Goal: Information Seeking & Learning: Check status

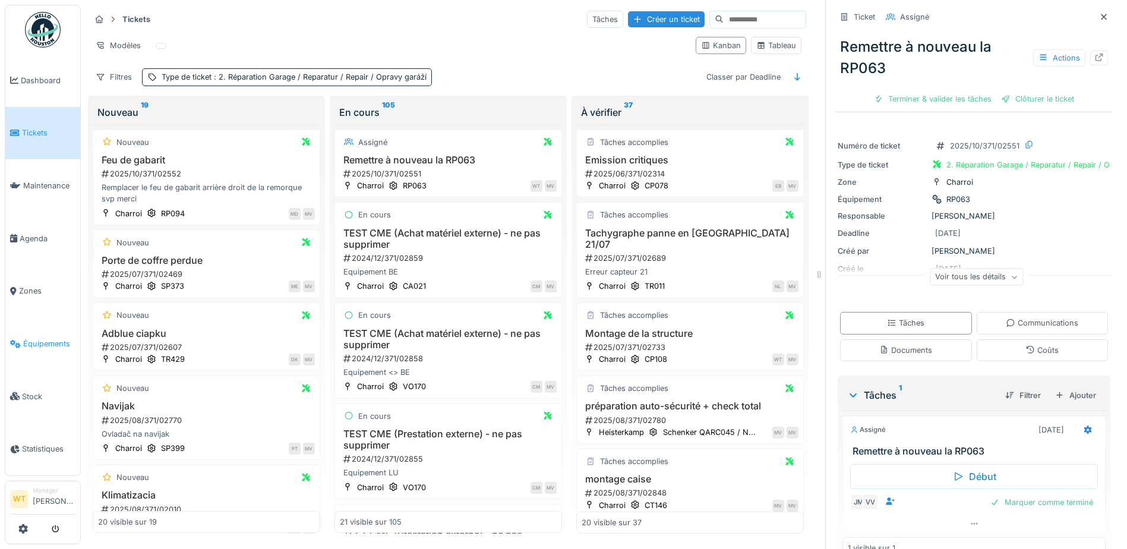
click at [45, 342] on link "Équipements" at bounding box center [42, 343] width 75 height 53
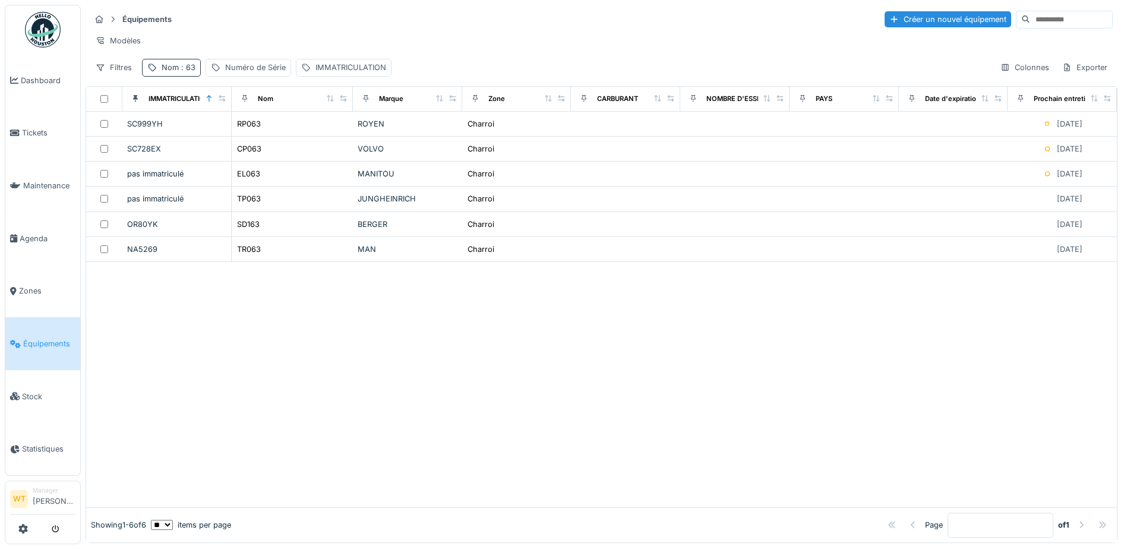
click at [172, 72] on div "Nom : 63" at bounding box center [179, 67] width 34 height 11
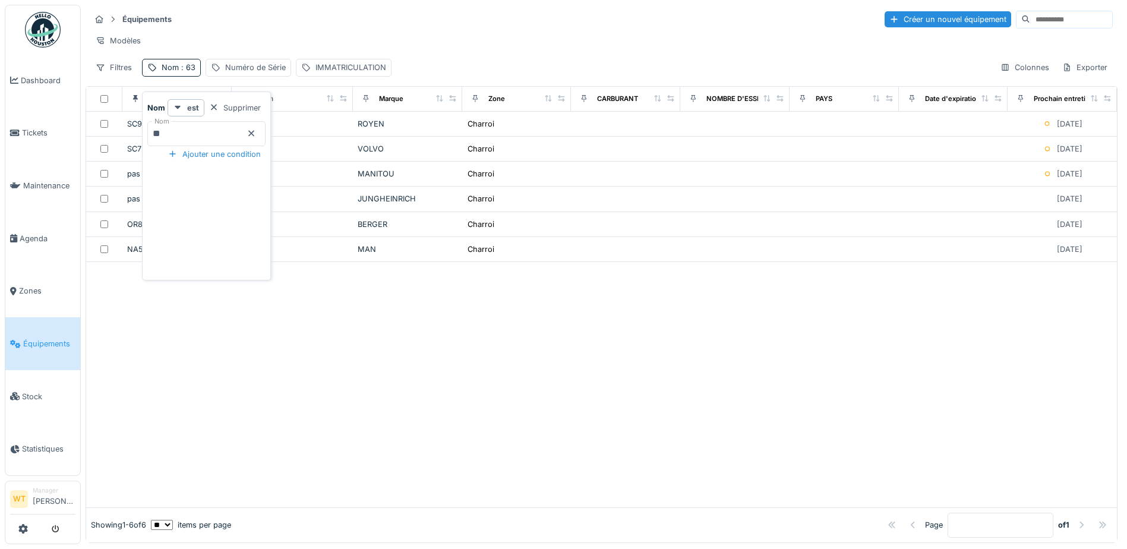
click at [256, 134] on icon at bounding box center [251, 133] width 10 height 8
click at [240, 132] on input "Nom" at bounding box center [206, 133] width 118 height 25
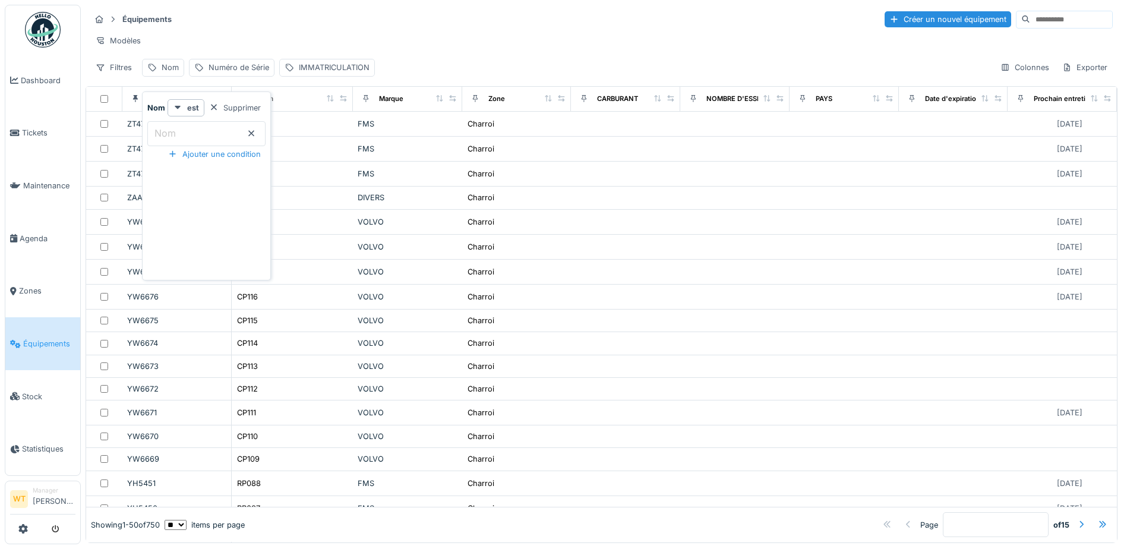
click at [167, 132] on label "Nom" at bounding box center [165, 133] width 26 height 14
click at [167, 132] on input "Nom" at bounding box center [206, 133] width 118 height 25
type input "*****"
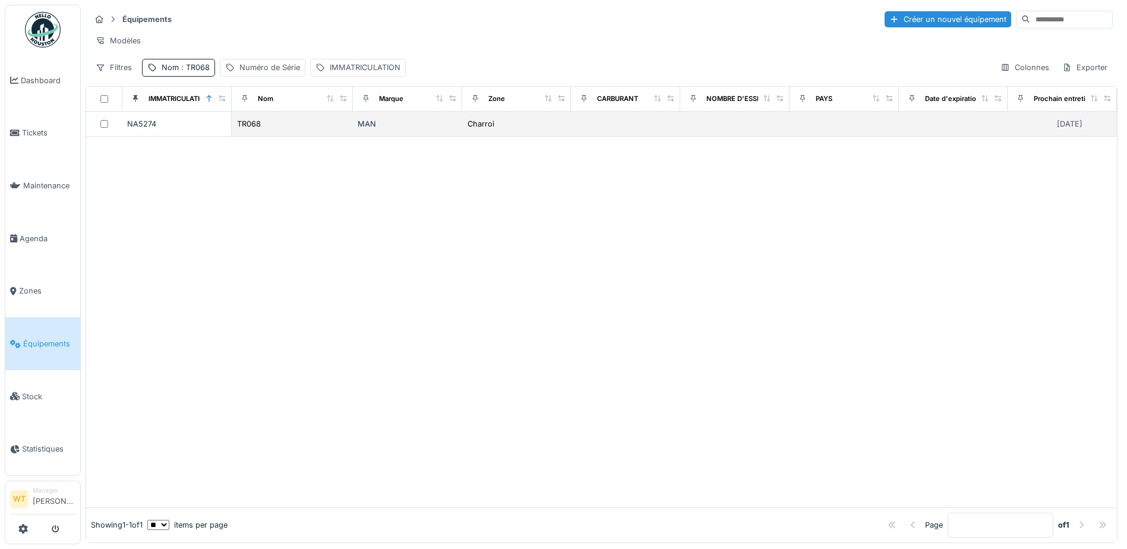
click at [292, 137] on td "TR068" at bounding box center [292, 124] width 121 height 25
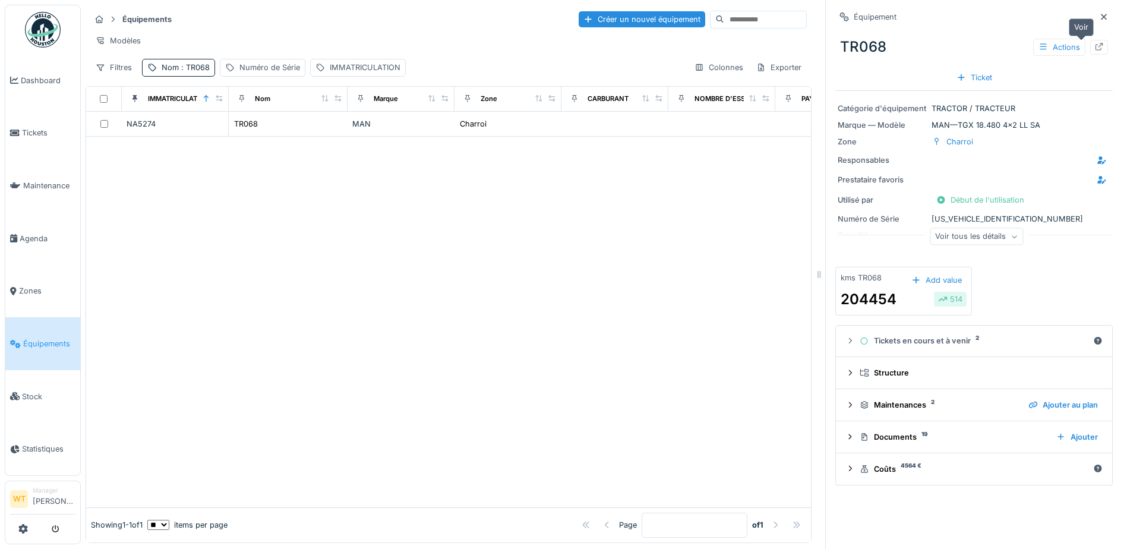
click at [1095, 45] on icon at bounding box center [1099, 47] width 8 height 8
click at [1095, 46] on icon at bounding box center [1099, 47] width 8 height 8
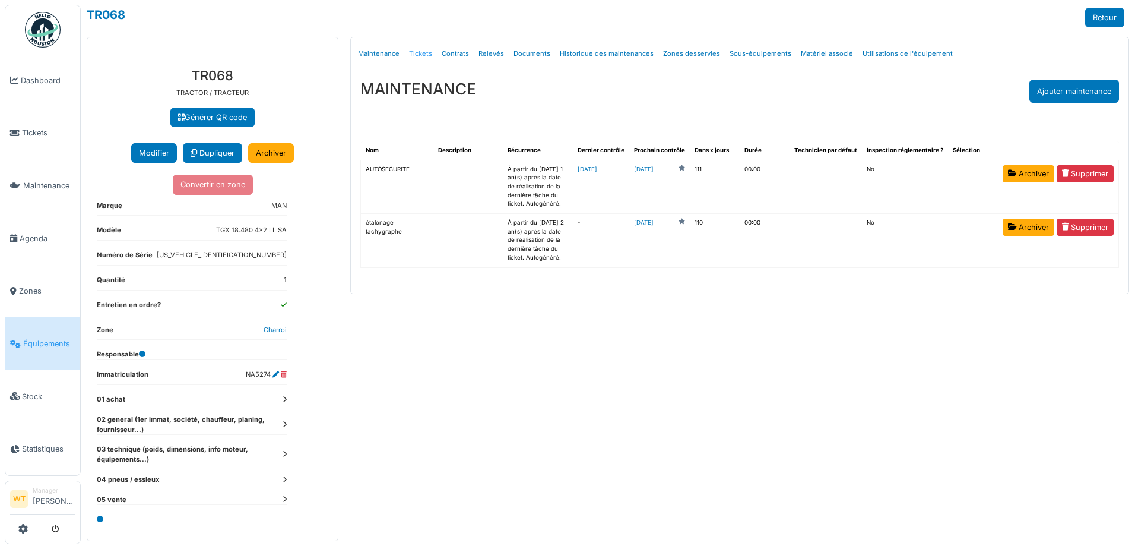
click at [421, 53] on link "Tickets" at bounding box center [420, 54] width 33 height 28
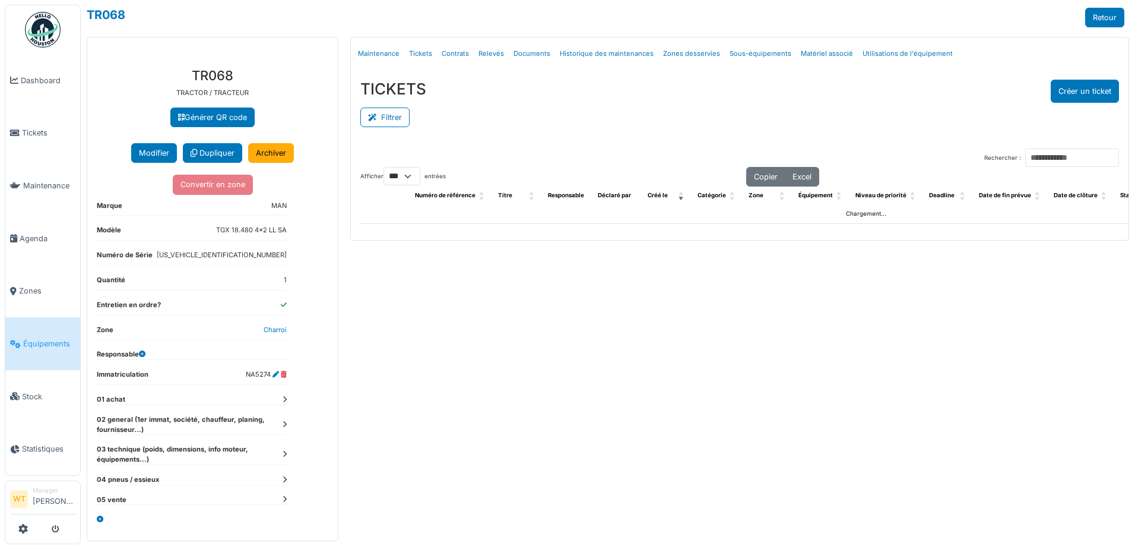
select select "***"
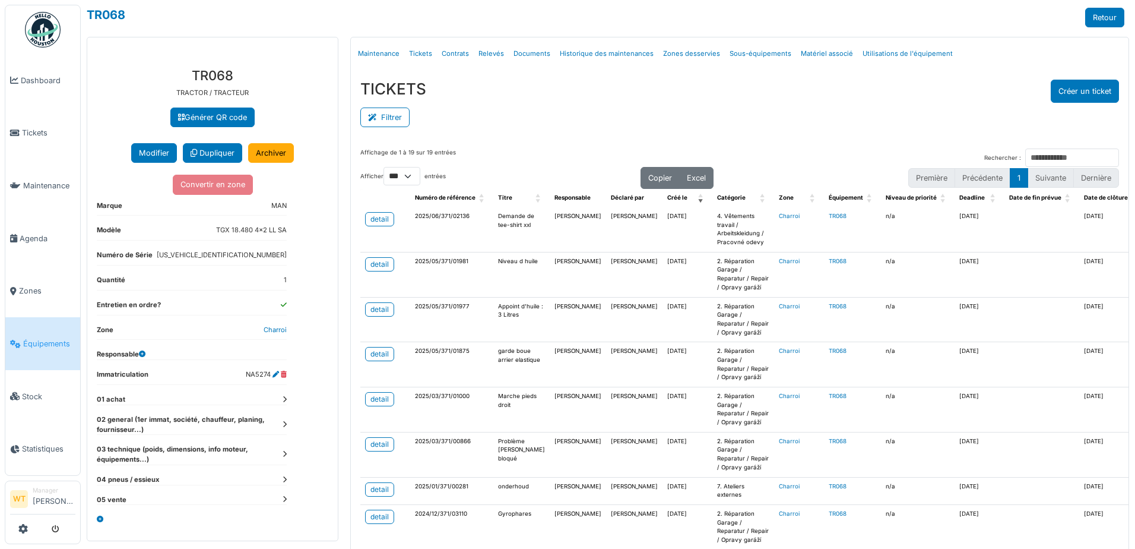
click at [45, 338] on span "Équipements" at bounding box center [49, 343] width 52 height 11
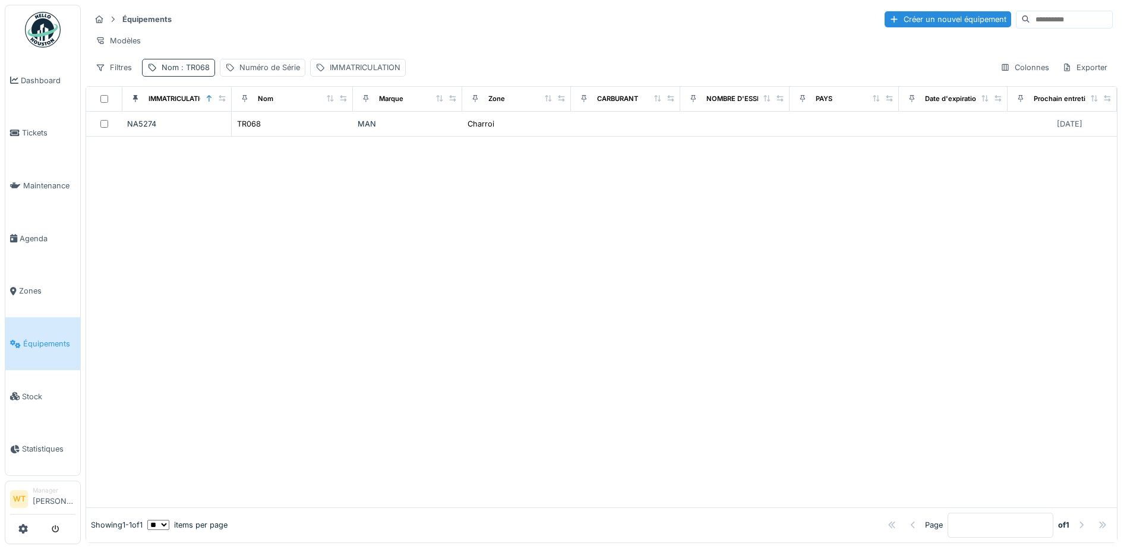
click at [195, 72] on span ": TR068" at bounding box center [194, 67] width 31 height 9
click at [256, 129] on icon at bounding box center [251, 133] width 10 height 8
click at [228, 134] on input "Nom" at bounding box center [206, 133] width 118 height 25
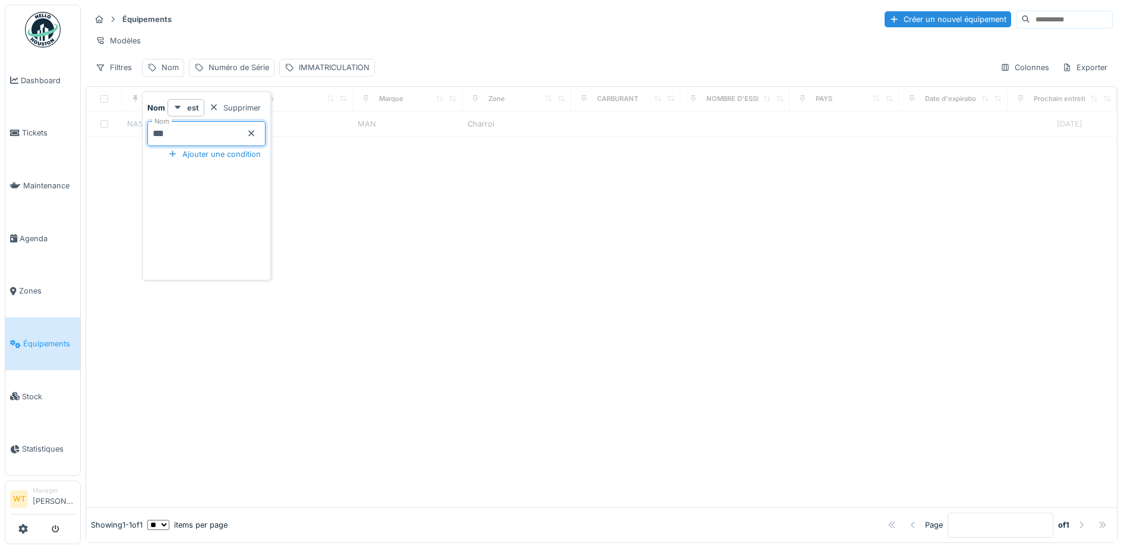
type input "***"
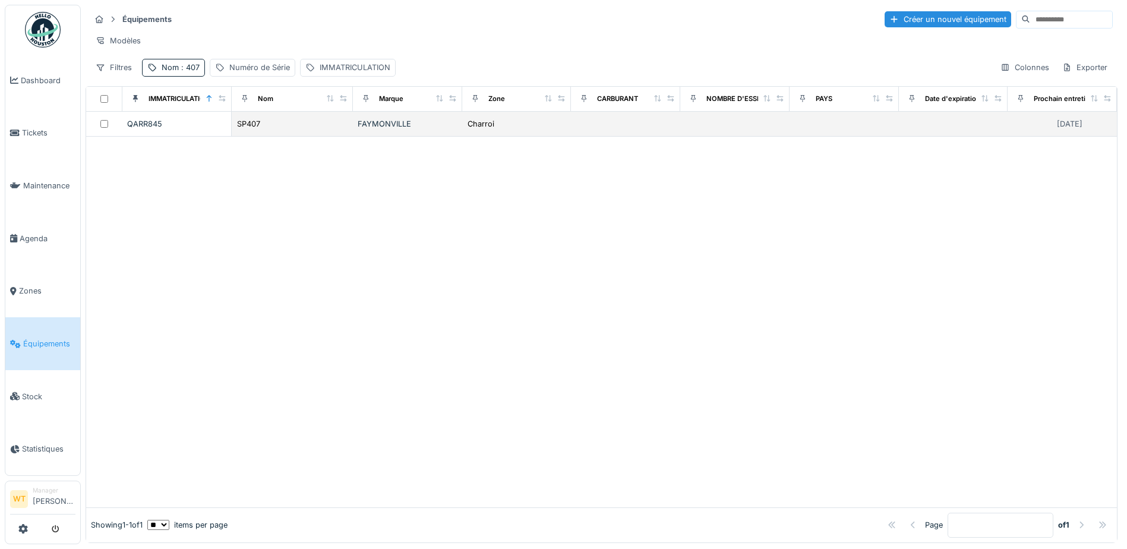
click at [450, 131] on td "FAYMONVILLE" at bounding box center [407, 124] width 109 height 25
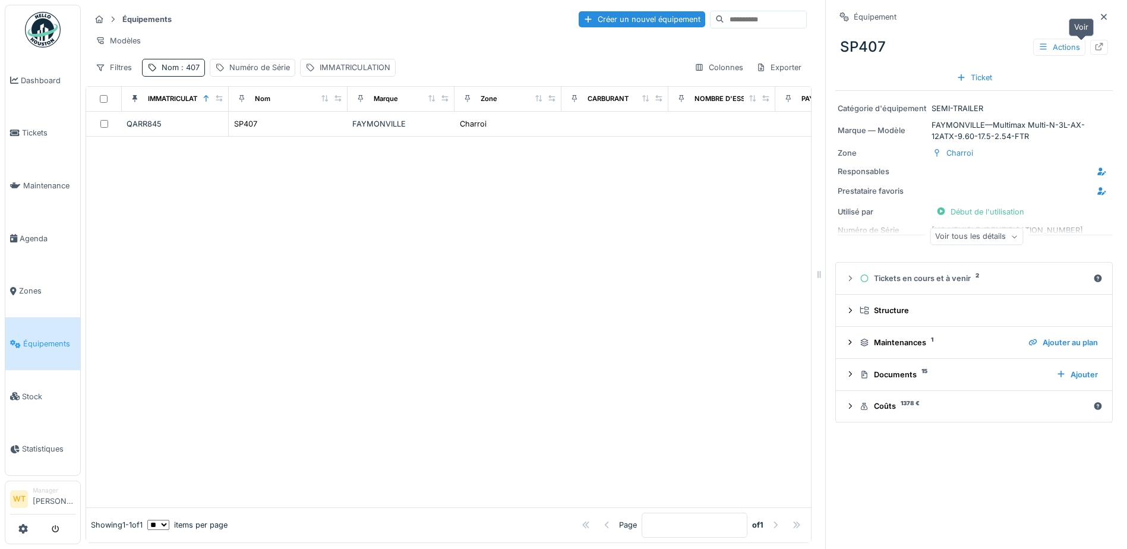
click at [1090, 44] on div at bounding box center [1099, 47] width 18 height 15
click at [50, 338] on span "Équipements" at bounding box center [49, 343] width 52 height 11
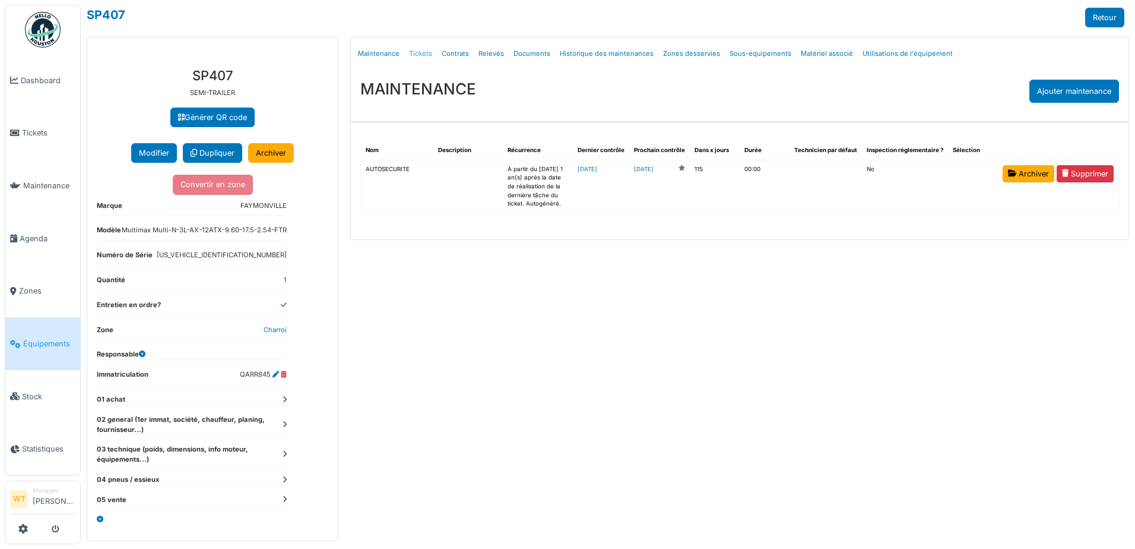
click at [424, 54] on link "Tickets" at bounding box center [420, 54] width 33 height 28
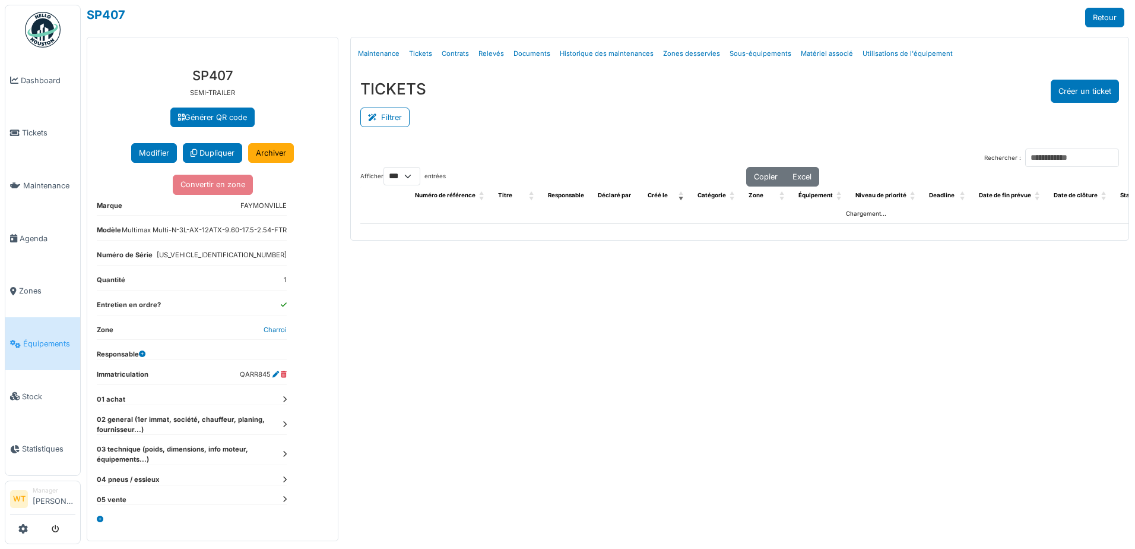
select select "***"
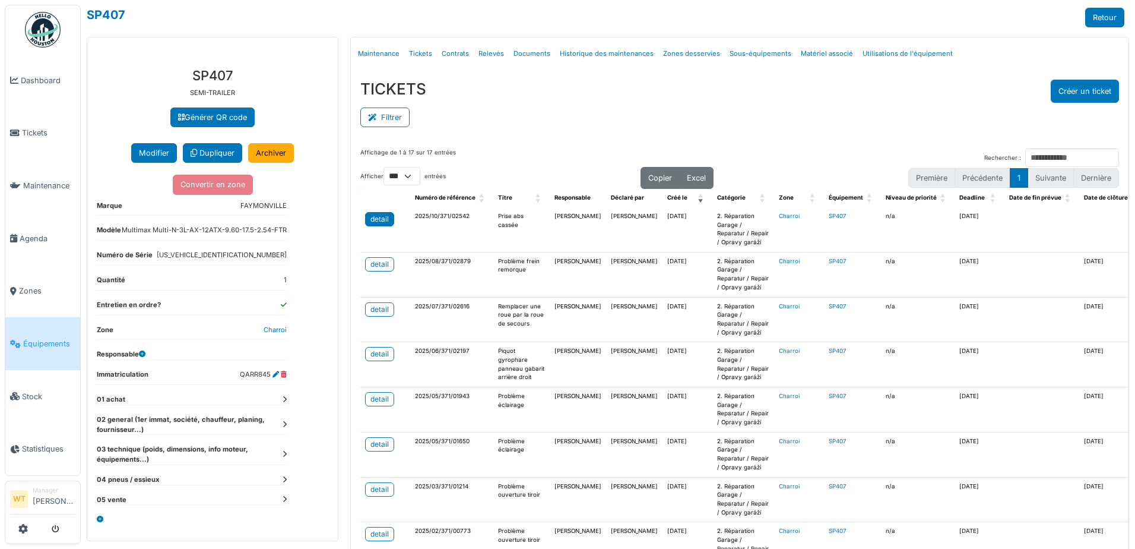
click at [381, 222] on div "detail" at bounding box center [380, 219] width 18 height 11
click at [64, 338] on span "Équipements" at bounding box center [49, 343] width 52 height 11
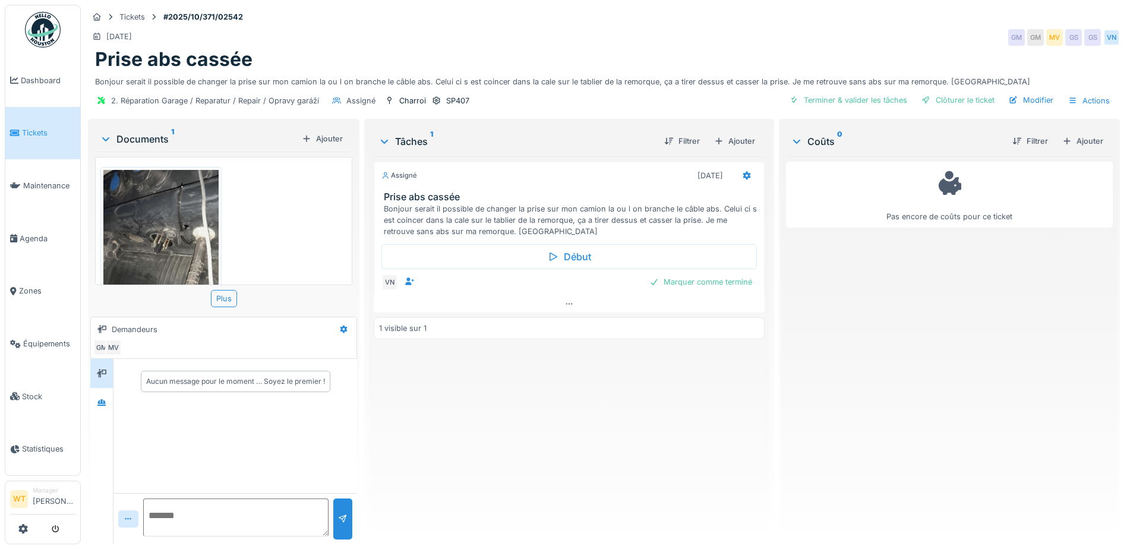
click at [172, 252] on img at bounding box center [160, 246] width 115 height 153
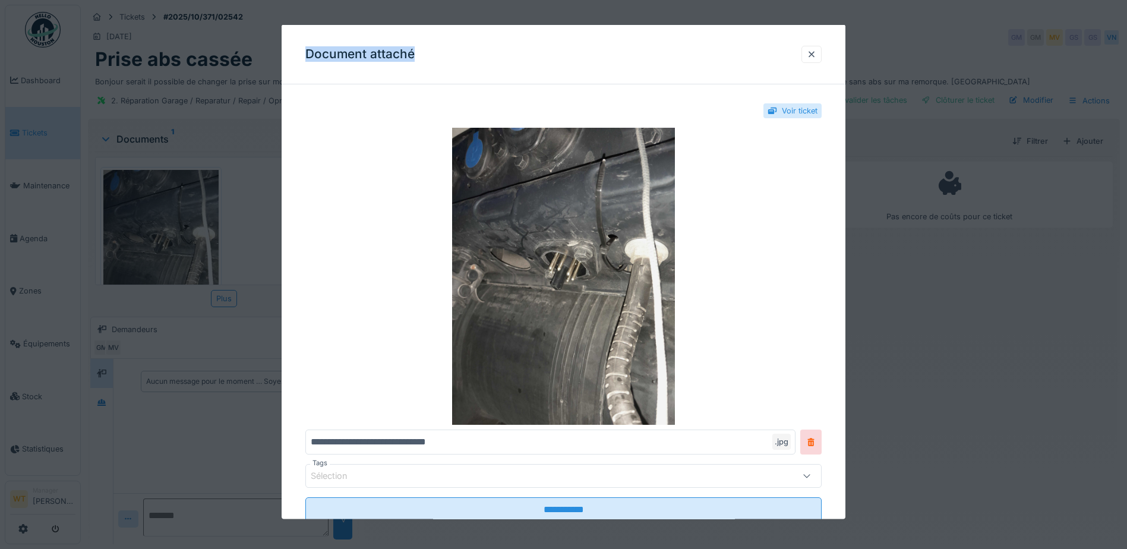
drag, startPoint x: 608, startPoint y: 52, endPoint x: 220, endPoint y: 90, distance: 389.6
click at [220, 90] on div "**********" at bounding box center [604, 274] width 1046 height 549
click at [815, 58] on div at bounding box center [811, 53] width 10 height 11
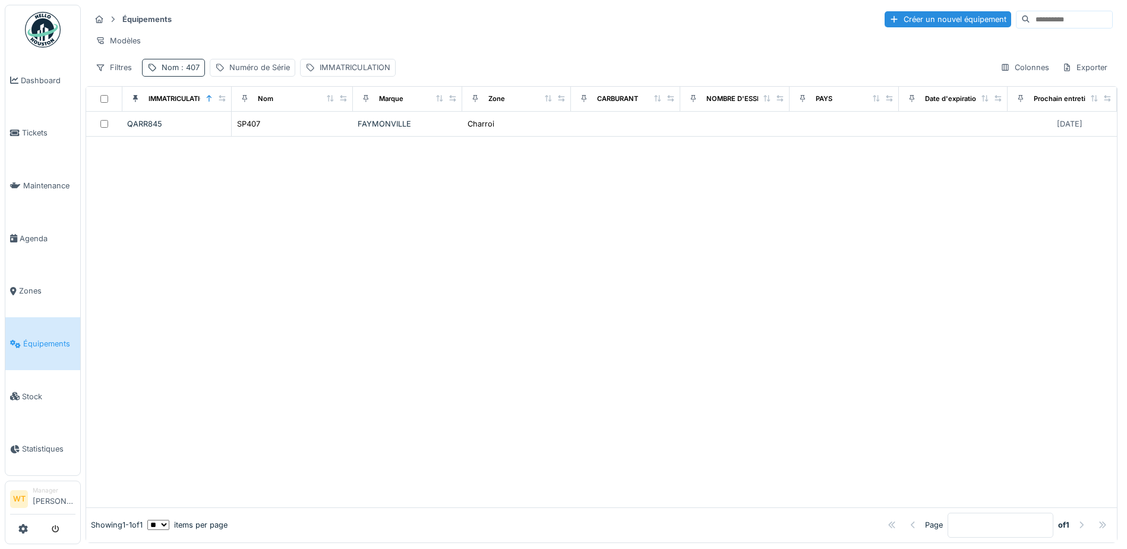
click at [187, 72] on span ": 407" at bounding box center [189, 67] width 21 height 9
drag, startPoint x: 273, startPoint y: 133, endPoint x: 249, endPoint y: 134, distance: 24.4
click at [256, 133] on icon at bounding box center [251, 133] width 10 height 8
click at [248, 134] on input "Nom" at bounding box center [206, 133] width 118 height 25
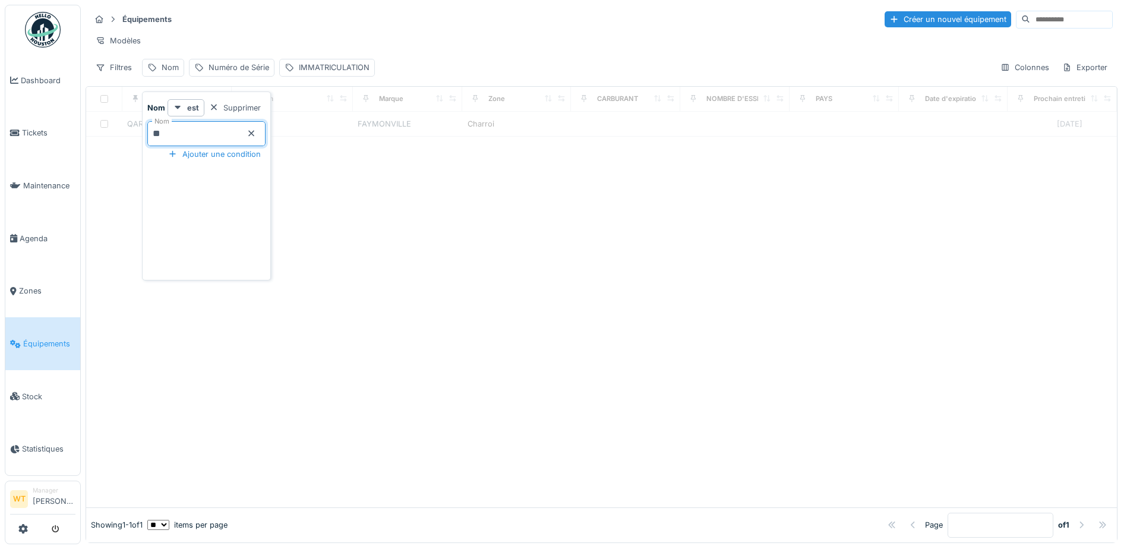
type input "***"
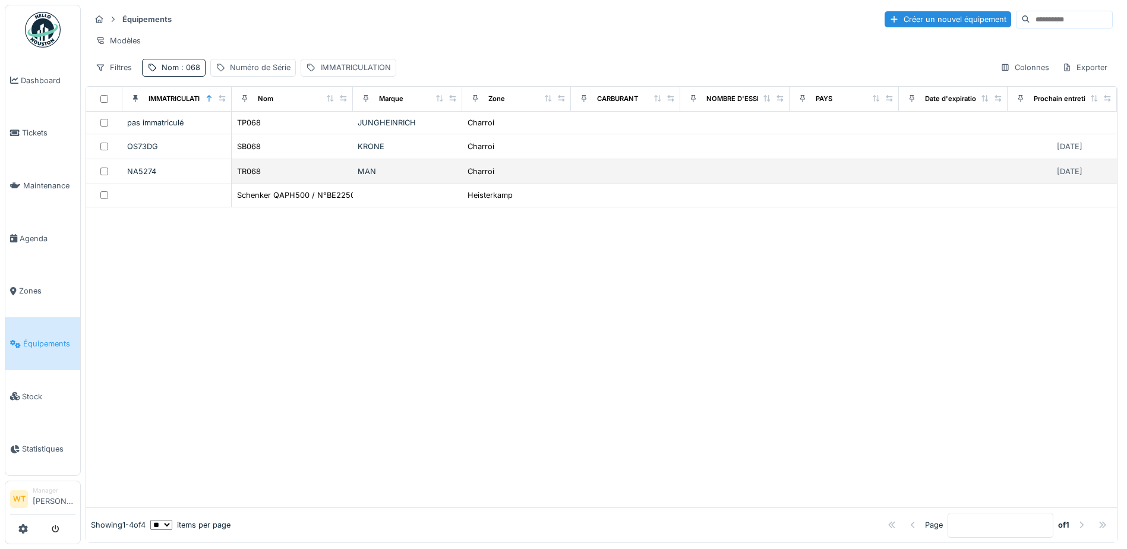
click at [310, 178] on div "TR068" at bounding box center [292, 171] width 112 height 12
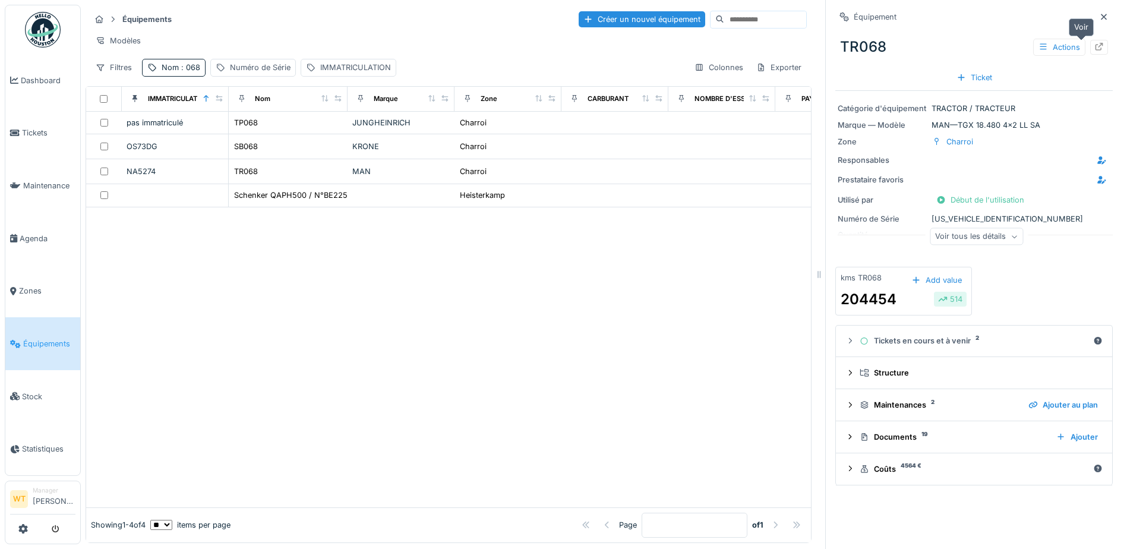
click at [1094, 48] on icon at bounding box center [1099, 47] width 10 height 8
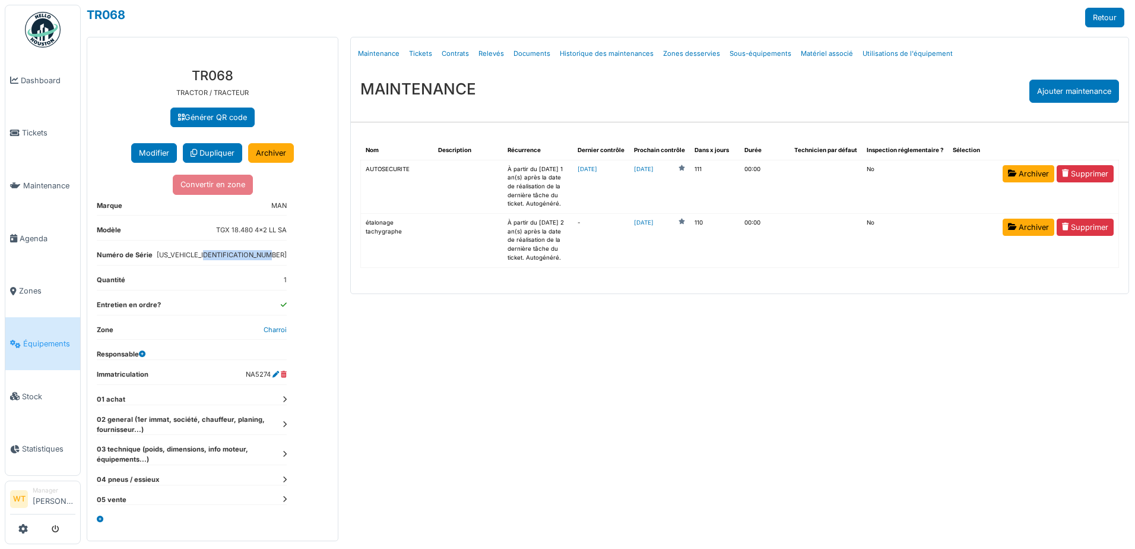
drag, startPoint x: 216, startPoint y: 255, endPoint x: 288, endPoint y: 256, distance: 72.5
click at [288, 256] on div "**********" at bounding box center [212, 299] width 251 height 482
drag, startPoint x: 288, startPoint y: 256, endPoint x: 269, endPoint y: 257, distance: 19.0
copy dd "WMA13KZZ8RP243197"
click at [326, 111] on div "Générer QR code" at bounding box center [213, 117] width 232 height 20
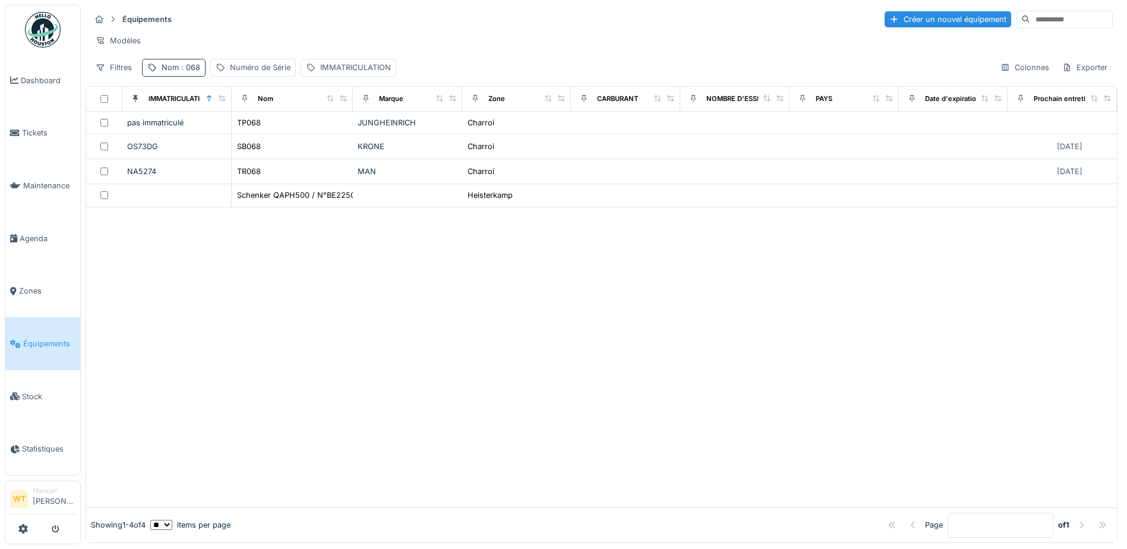
click at [183, 72] on span ": 068" at bounding box center [189, 67] width 21 height 9
click at [256, 132] on icon at bounding box center [251, 133] width 10 height 8
click at [219, 132] on input "Nom" at bounding box center [206, 133] width 118 height 25
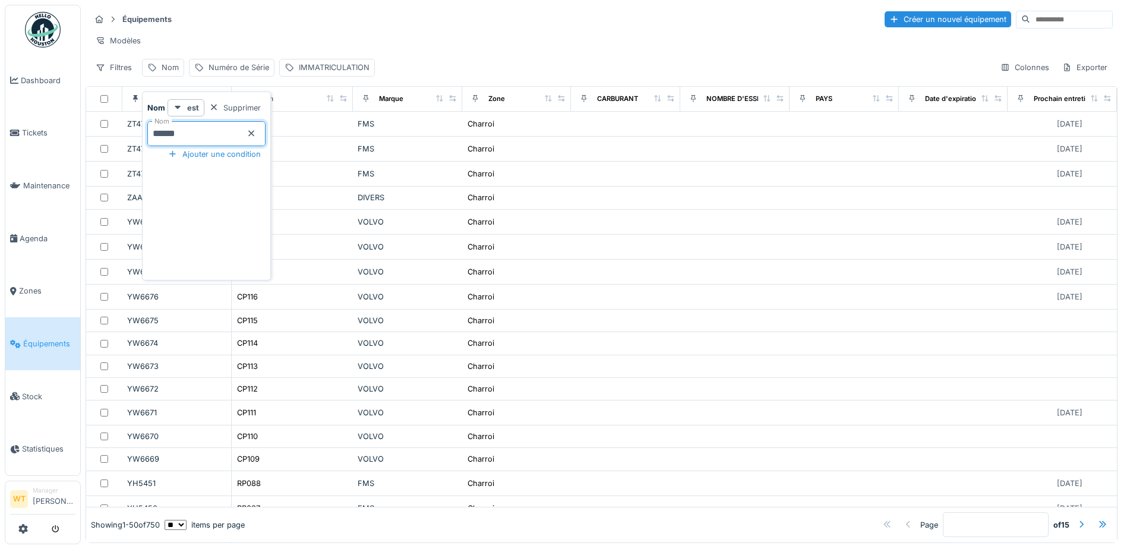
type input "*******"
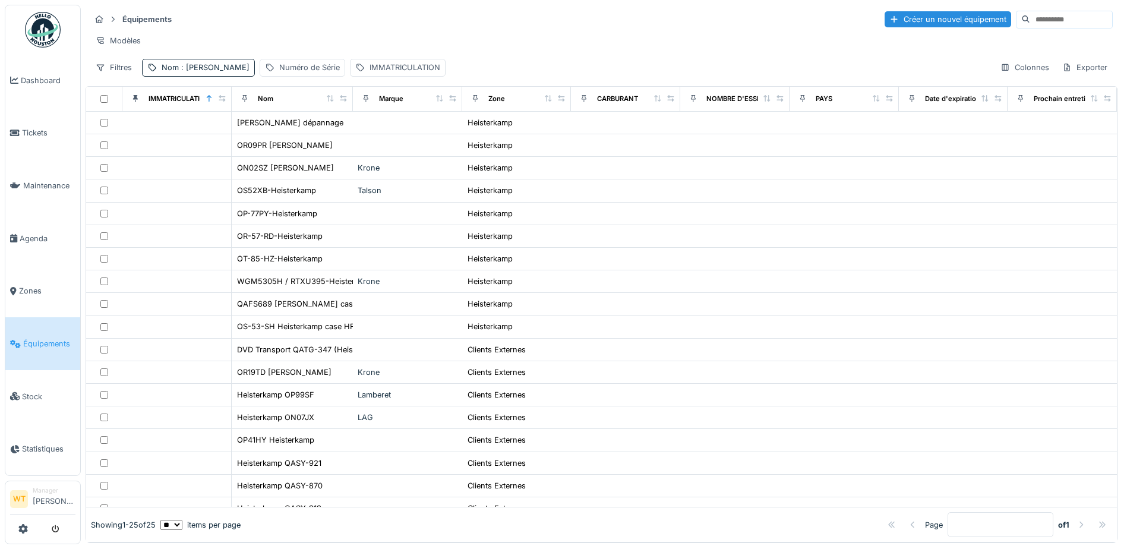
click at [419, 20] on div "Équipements Créer un nouvel équipement" at bounding box center [601, 20] width 1022 height 20
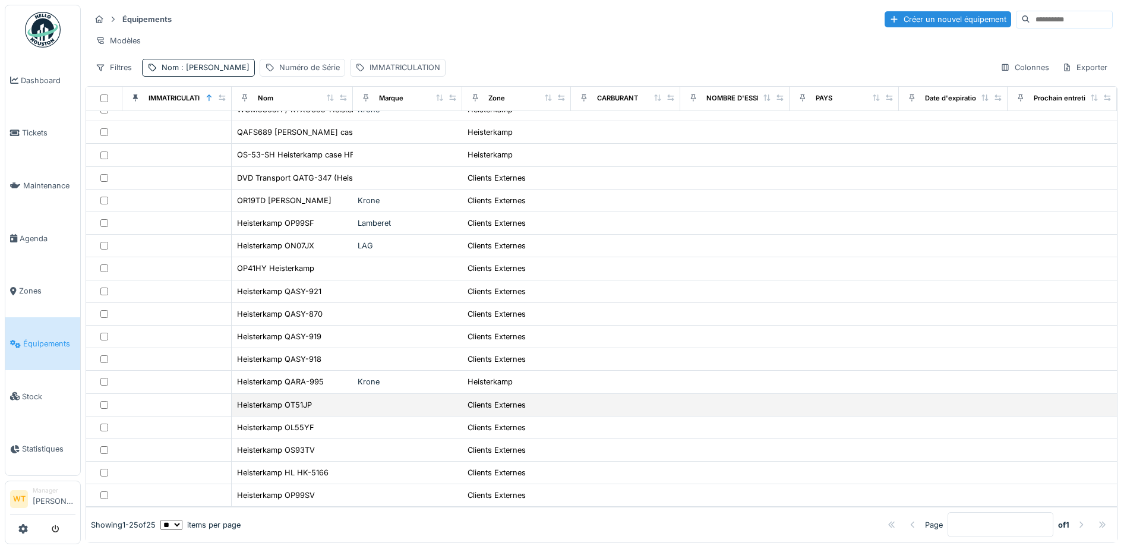
scroll to position [8, 0]
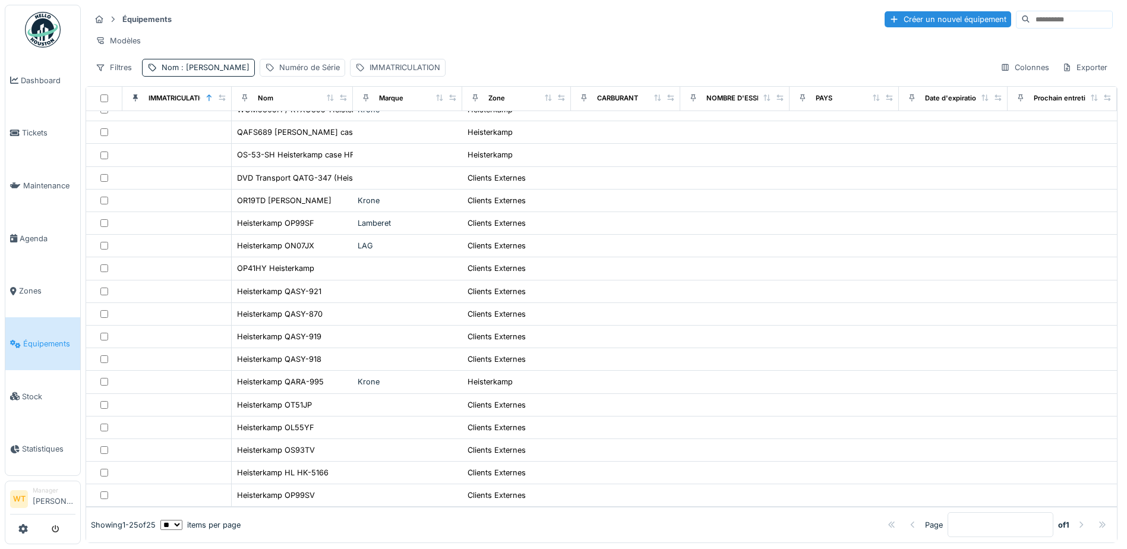
click at [182, 520] on select "** ** ** *** *** ***" at bounding box center [171, 525] width 22 height 10
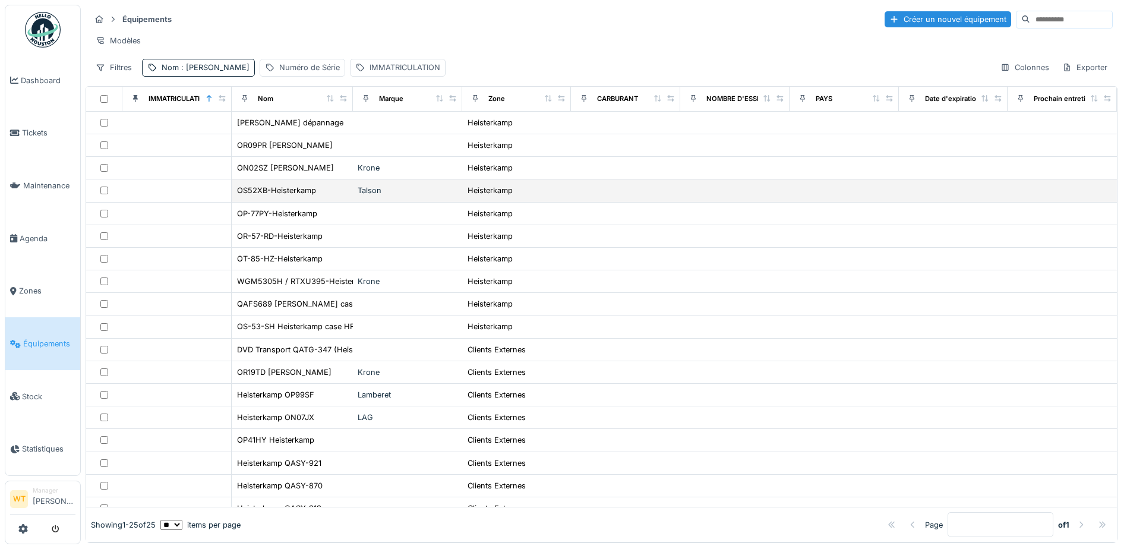
scroll to position [0, 0]
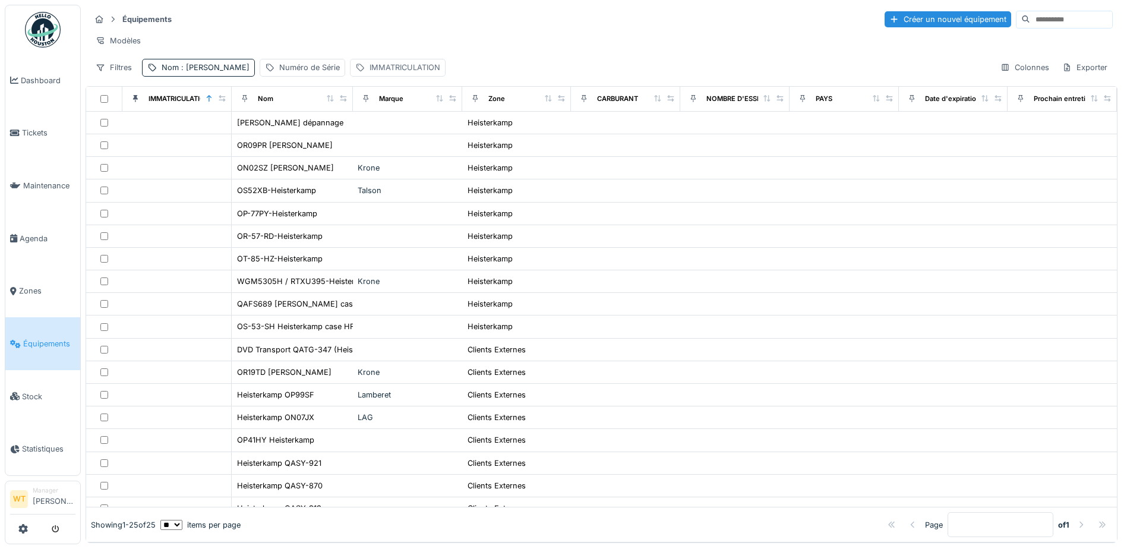
click at [369, 73] on div "IMMATRICULATION" at bounding box center [404, 67] width 71 height 11
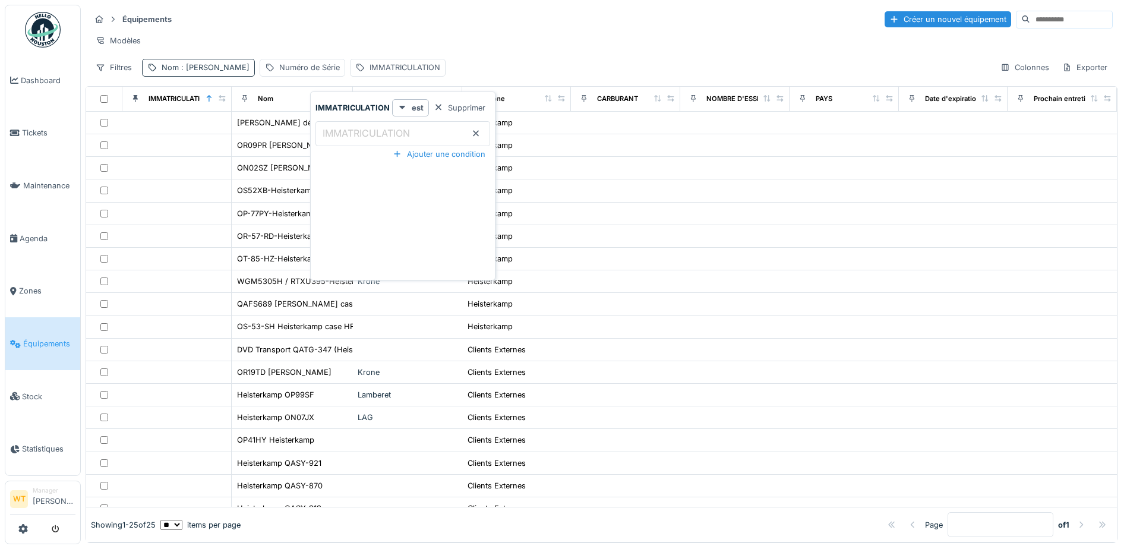
click at [198, 72] on span ": heister" at bounding box center [214, 67] width 71 height 9
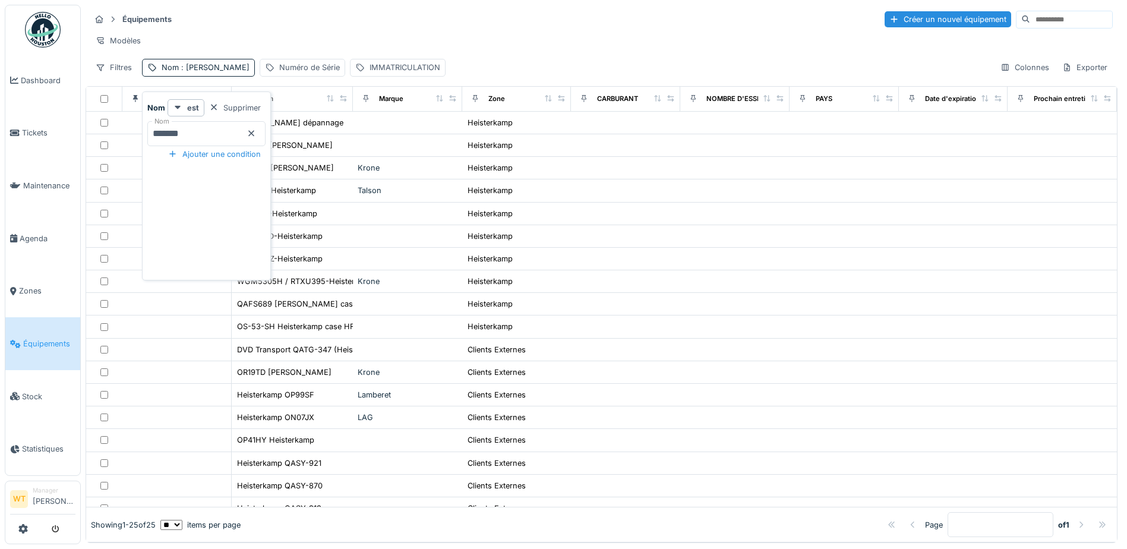
click at [256, 137] on icon at bounding box center [251, 133] width 10 height 8
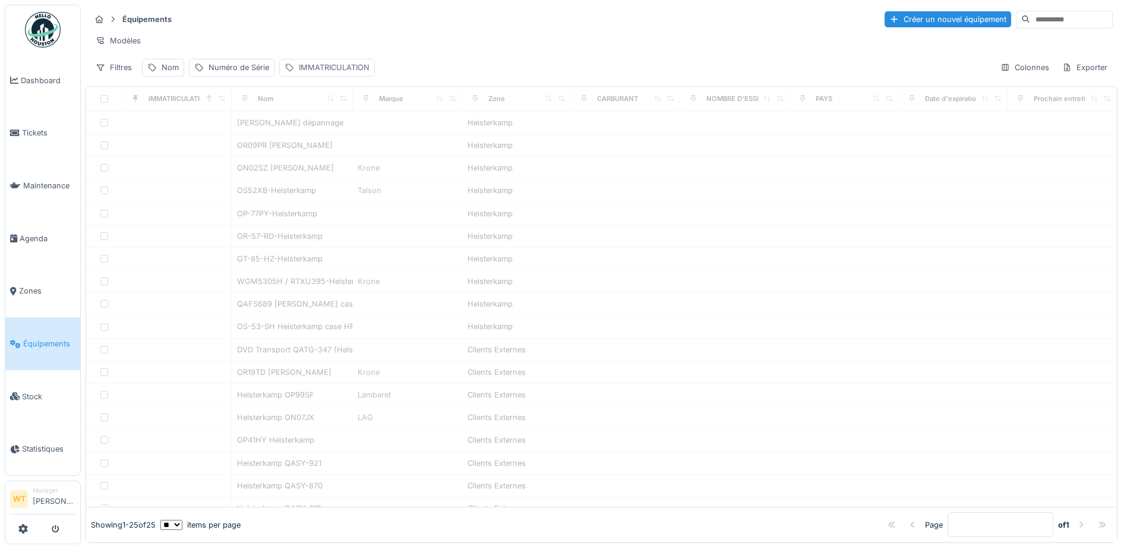
click at [344, 73] on div "IMMATRICULATION" at bounding box center [334, 67] width 71 height 11
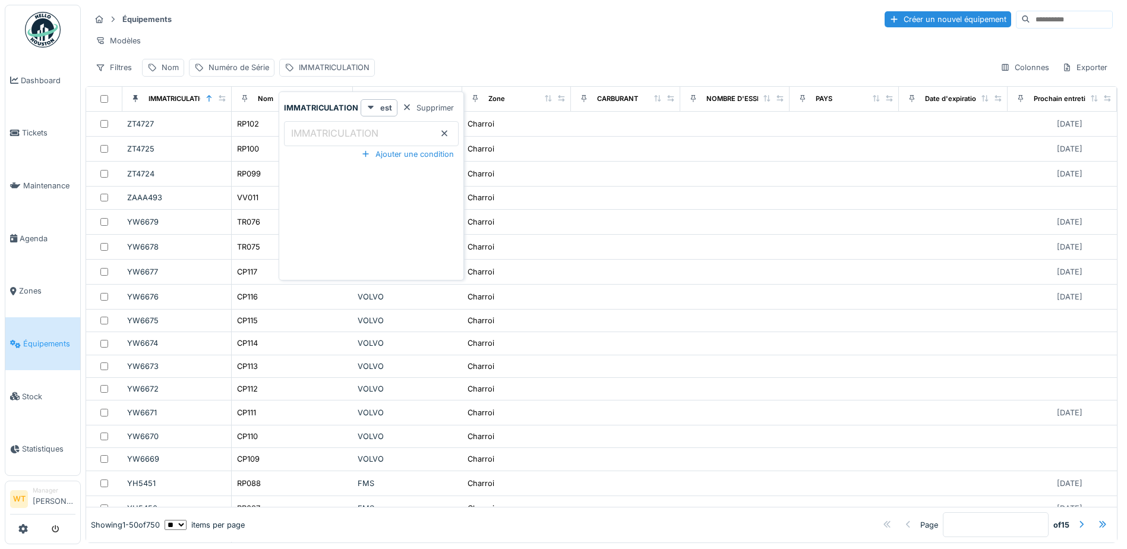
click at [335, 131] on label "IMMATRICULATION" at bounding box center [335, 133] width 92 height 14
click at [335, 131] on input "IMMATRICULATION" at bounding box center [371, 133] width 175 height 25
type input "****"
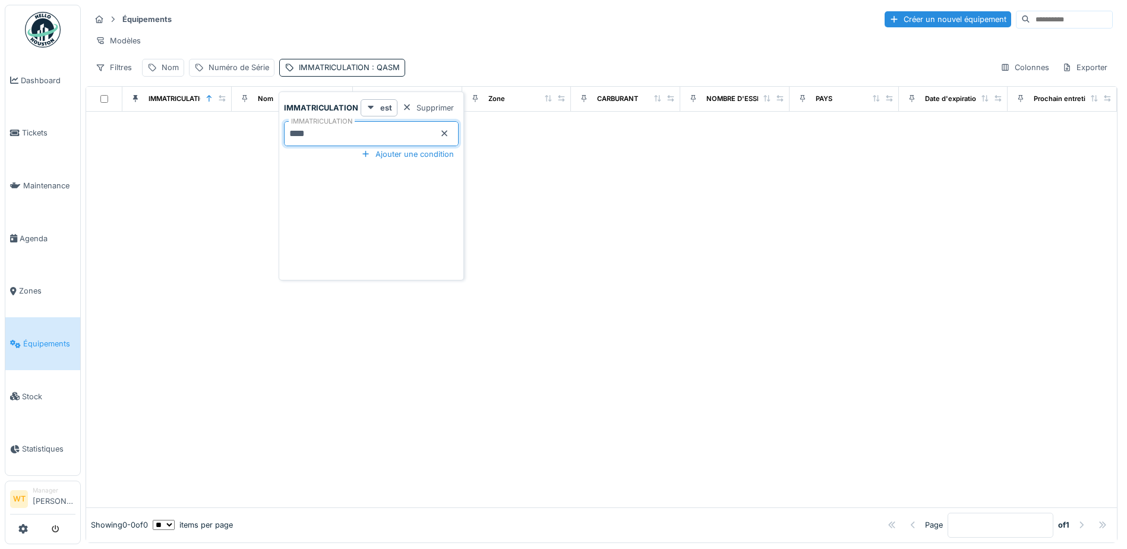
click at [368, 58] on div "Équipements Créer un nouvel équipement Modèles Filtres Nom Numéro de Série IMMA…" at bounding box center [602, 43] width 1032 height 77
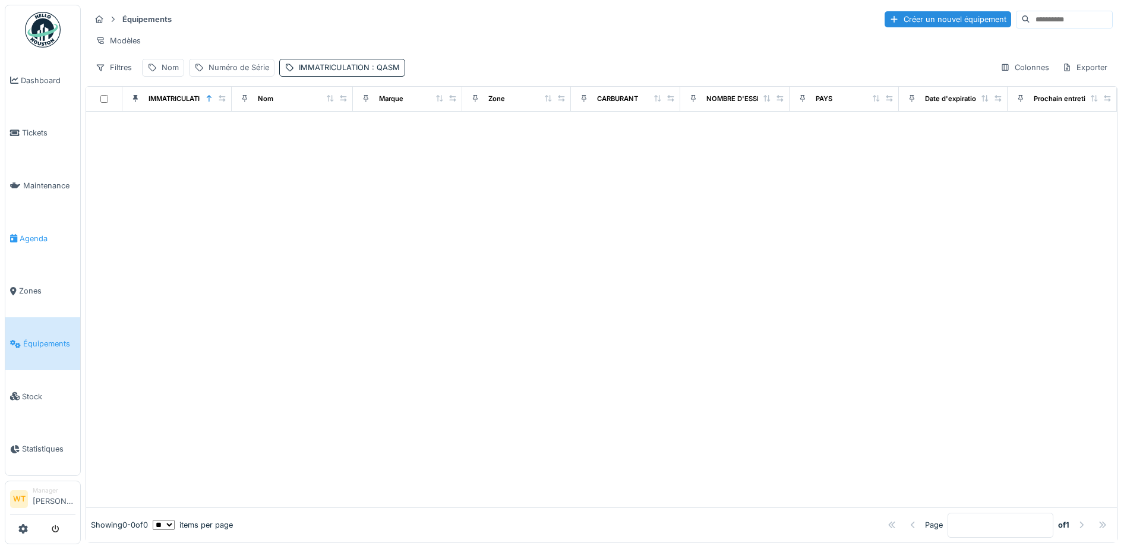
click at [17, 234] on icon at bounding box center [13, 238] width 7 height 8
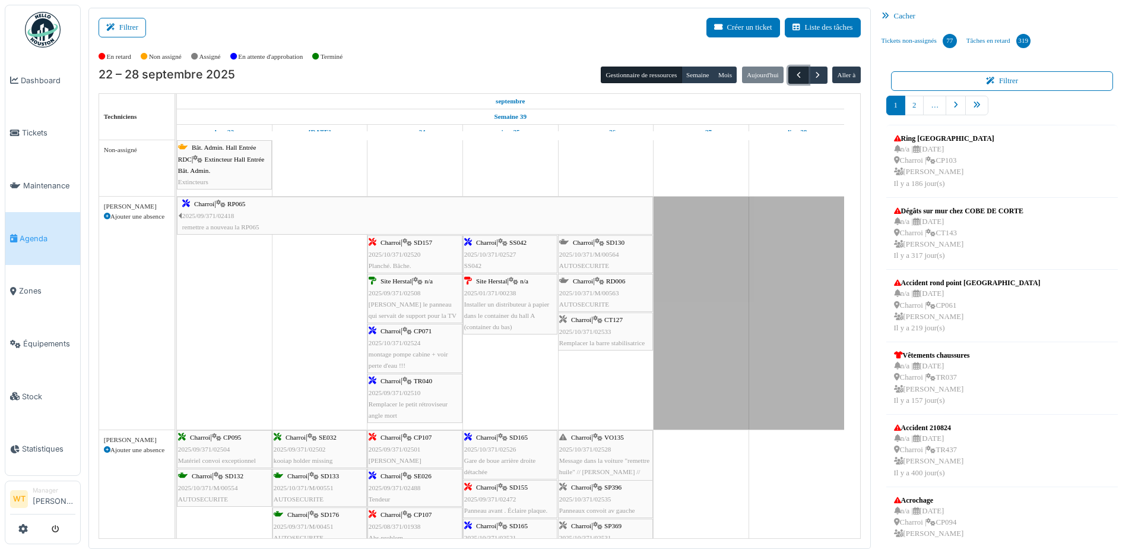
click at [794, 78] on span "button" at bounding box center [799, 75] width 10 height 10
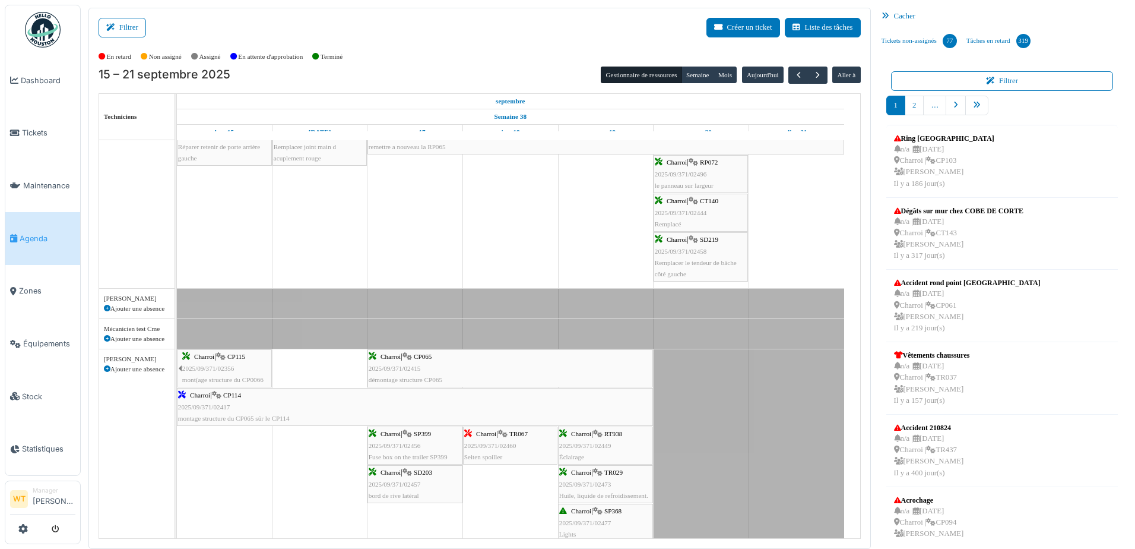
scroll to position [59, 0]
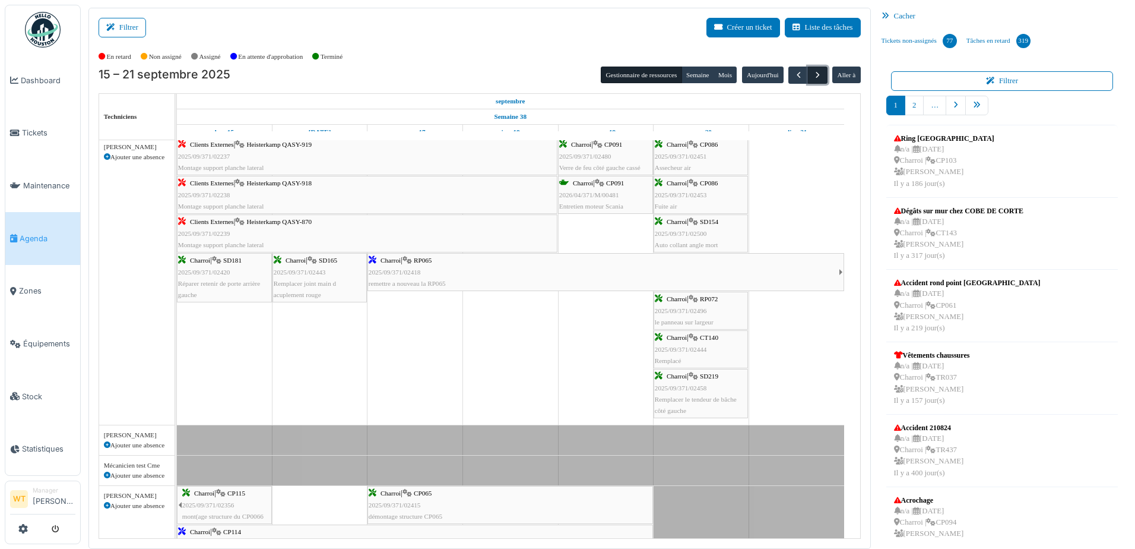
click at [813, 79] on span "button" at bounding box center [818, 75] width 10 height 10
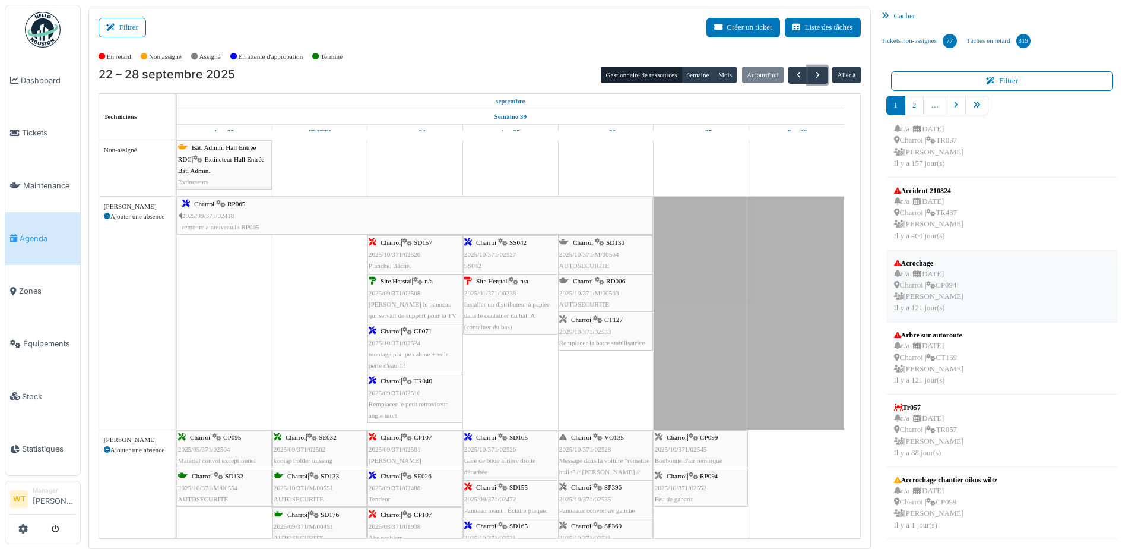
scroll to position [238, 0]
click at [974, 107] on icon "pager" at bounding box center [977, 106] width 8 height 8
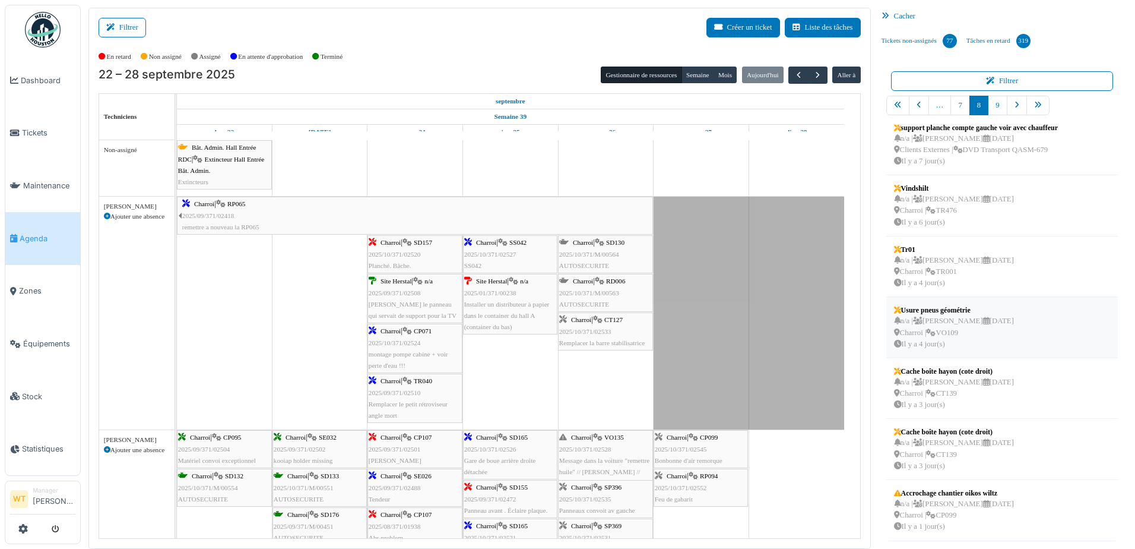
scroll to position [2, 0]
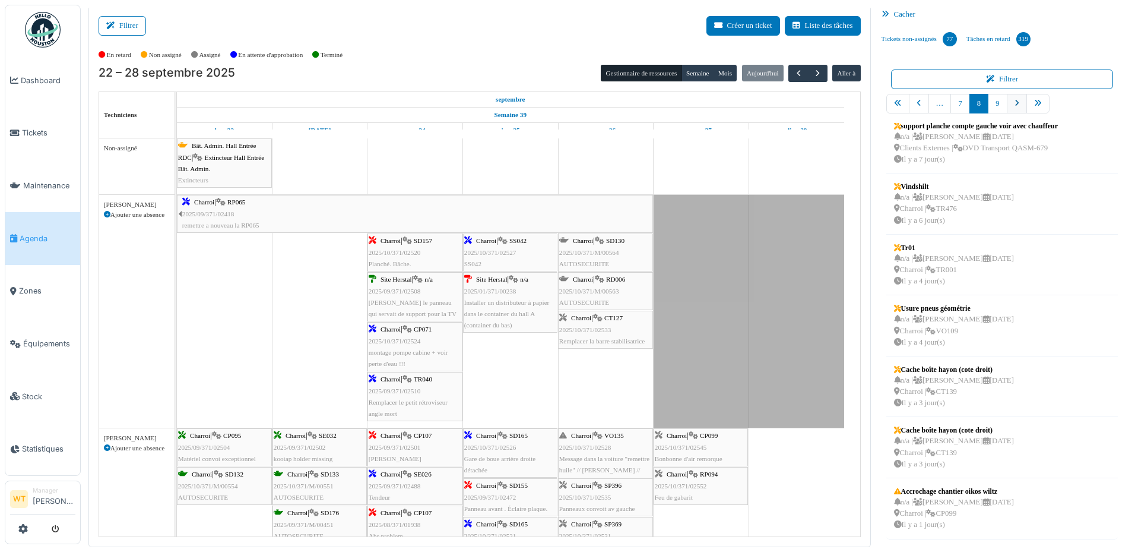
click at [1015, 106] on icon "pager" at bounding box center [1017, 104] width 5 height 8
click at [974, 501] on div "n/a | Marc Vasen 03/10/2025 Charroi | SM036 Il y a 0 jour(s)" at bounding box center [954, 513] width 120 height 34
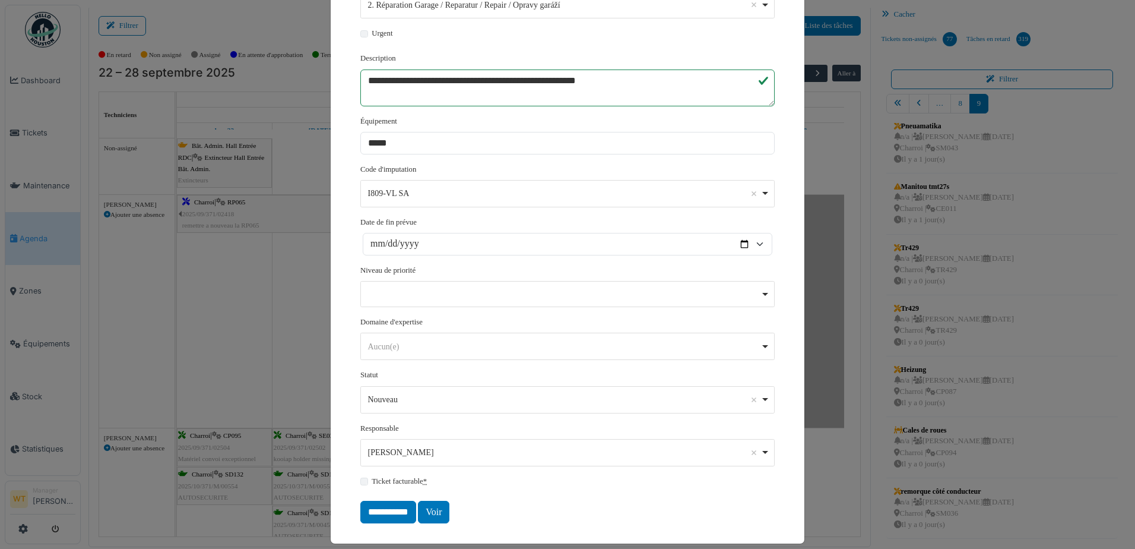
scroll to position [217, 0]
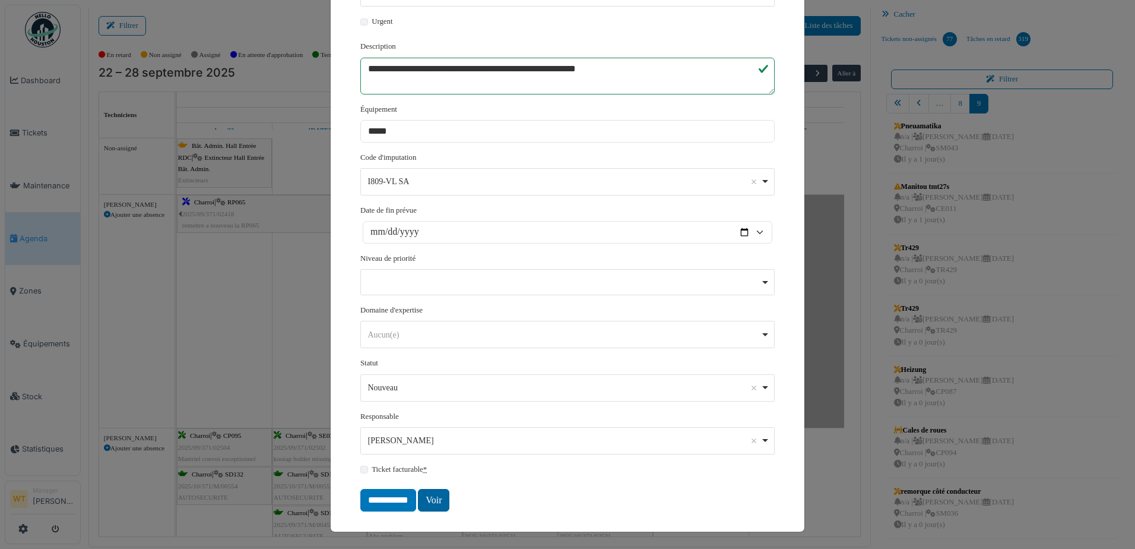
click at [438, 505] on link "Voir" at bounding box center [433, 500] width 31 height 23
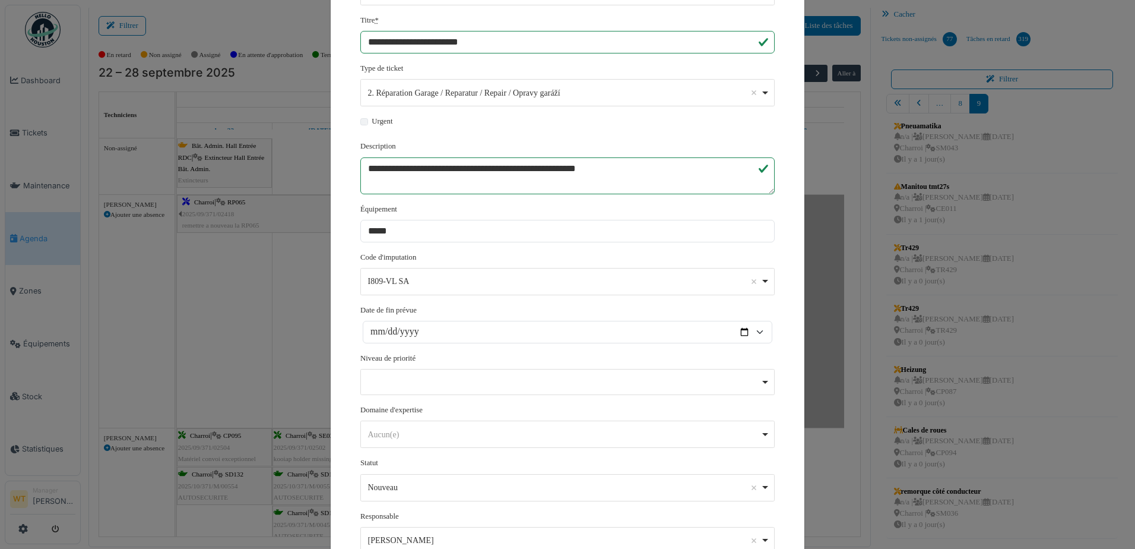
scroll to position [0, 0]
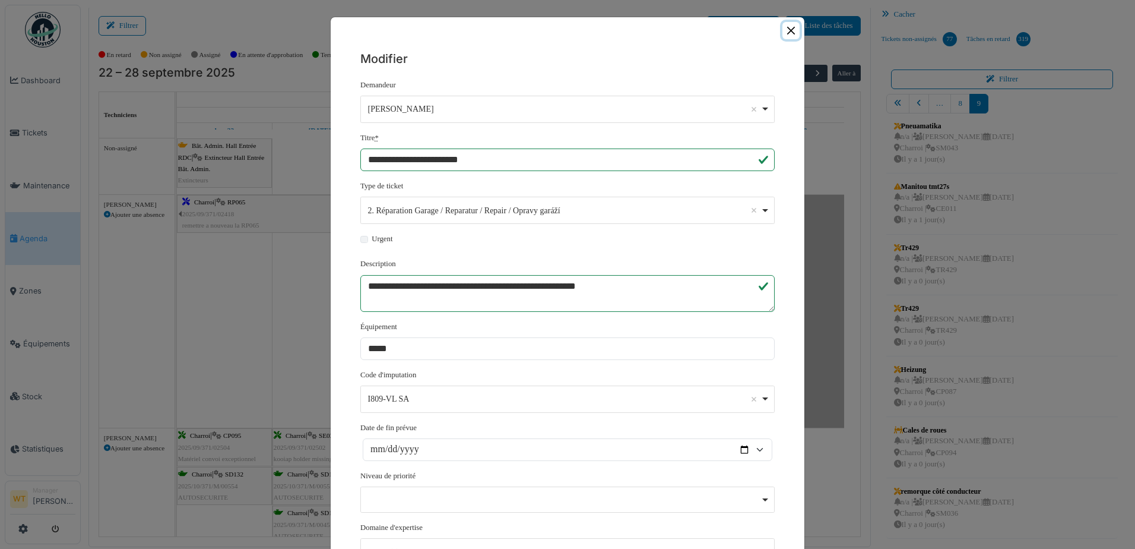
click at [783, 32] on button "Close" at bounding box center [791, 30] width 17 height 17
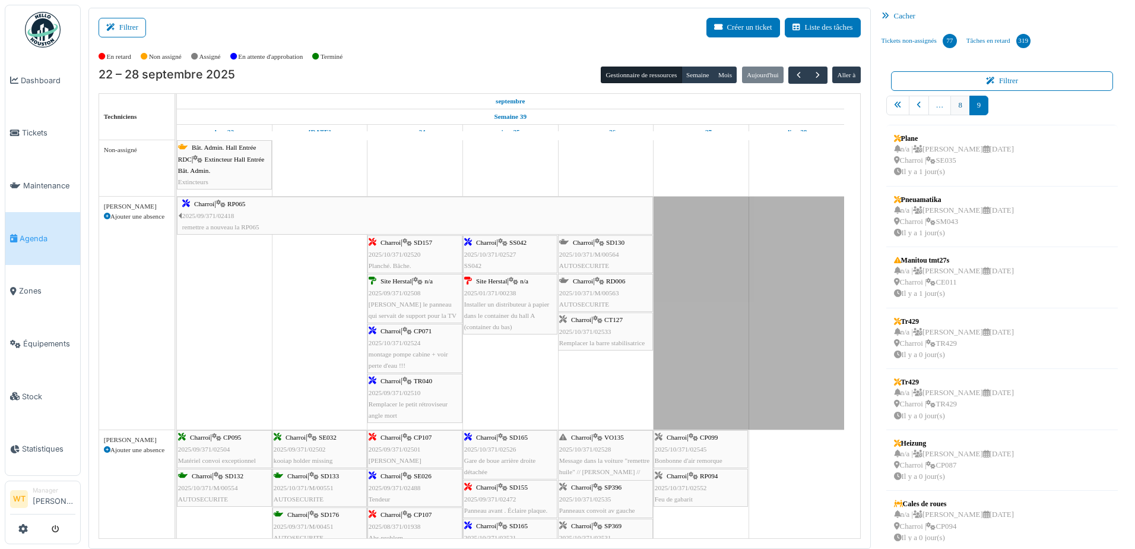
click at [958, 106] on link "8" at bounding box center [960, 106] width 19 height 20
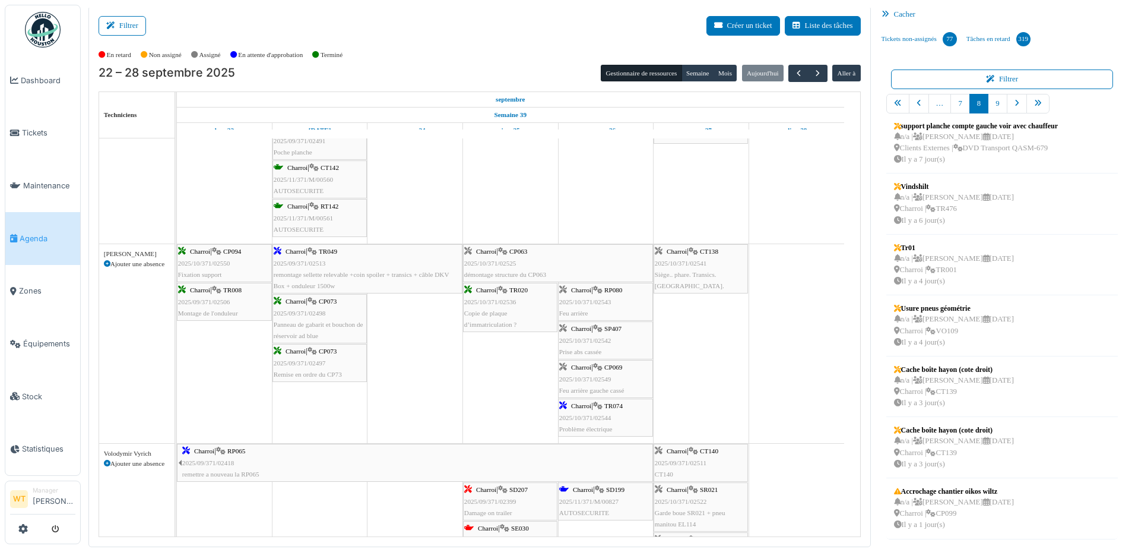
click at [599, 337] on span "2025/10/371/02542" at bounding box center [585, 340] width 52 height 7
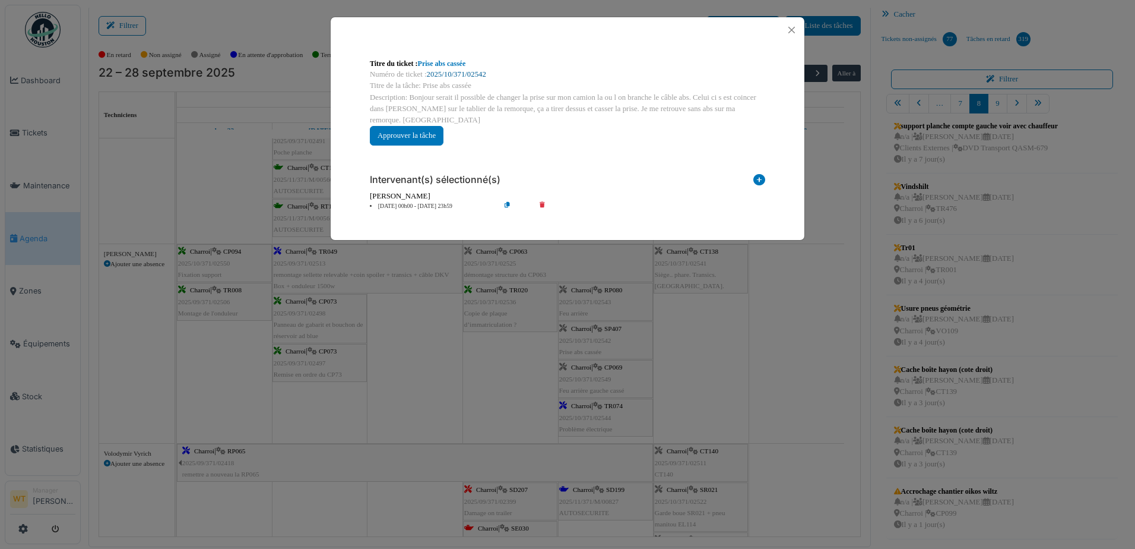
click at [478, 72] on link "2025/10/371/02542" at bounding box center [456, 74] width 59 height 8
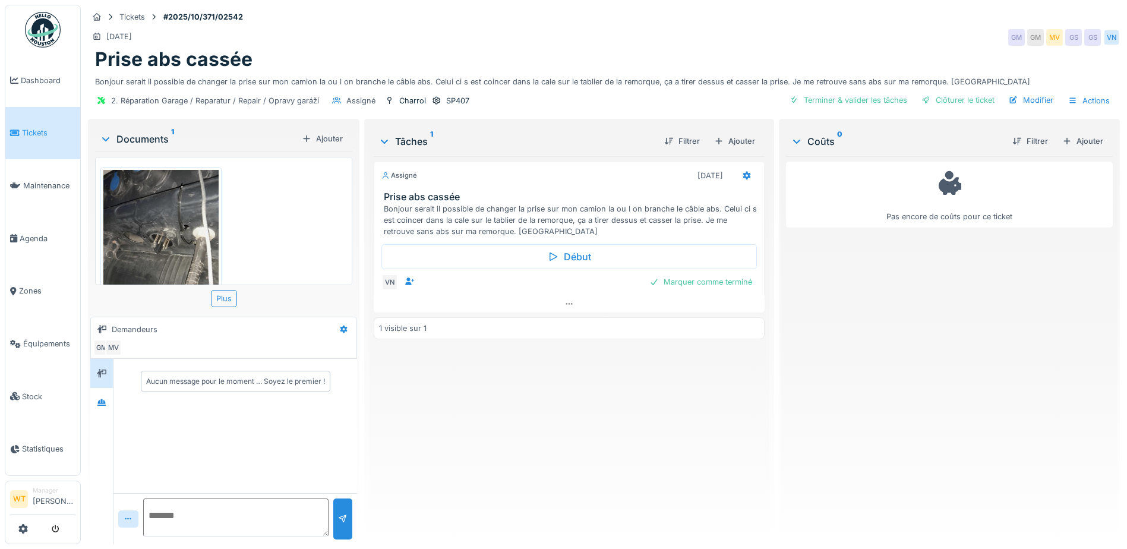
click at [167, 246] on img at bounding box center [160, 246] width 115 height 153
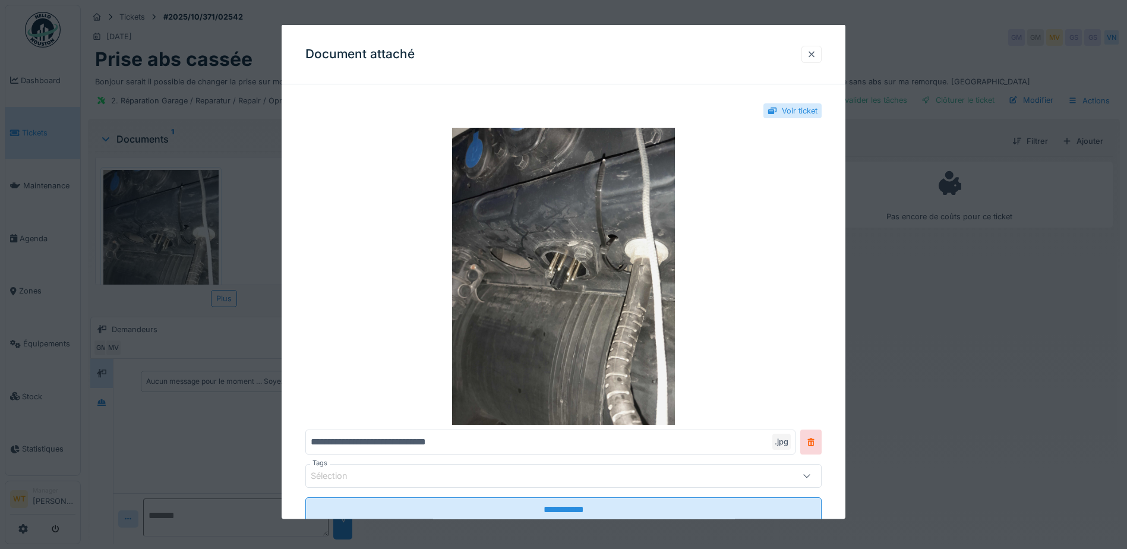
click at [816, 50] on div at bounding box center [811, 53] width 10 height 11
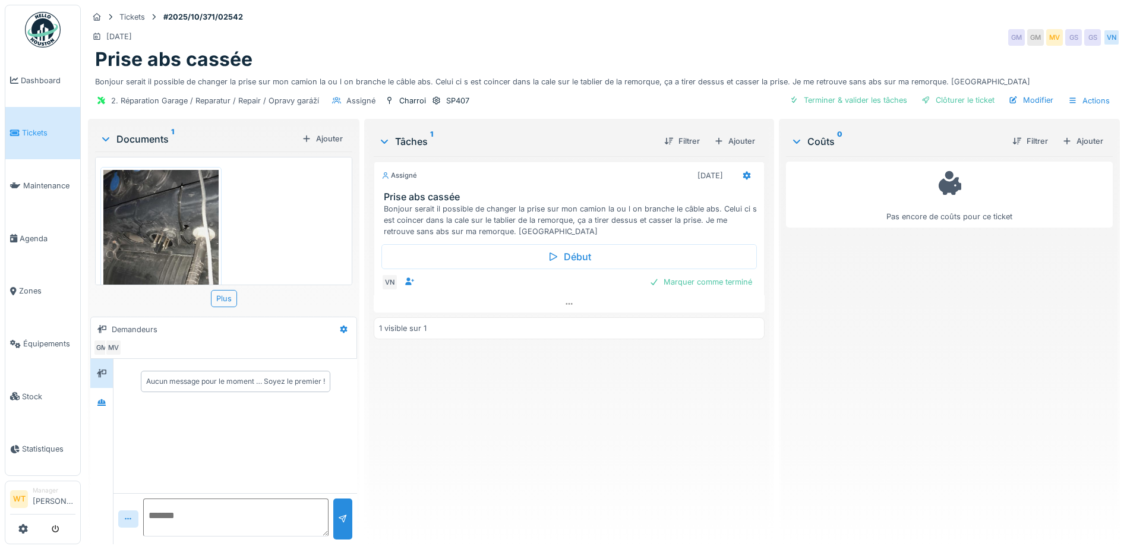
click at [189, 230] on img at bounding box center [160, 246] width 115 height 153
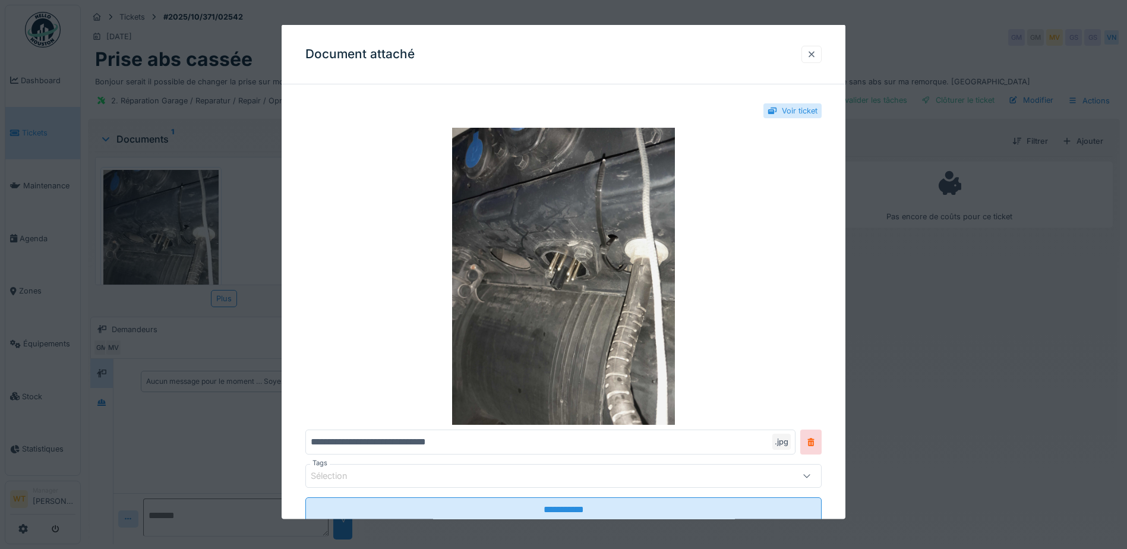
click at [811, 51] on div at bounding box center [811, 53] width 10 height 11
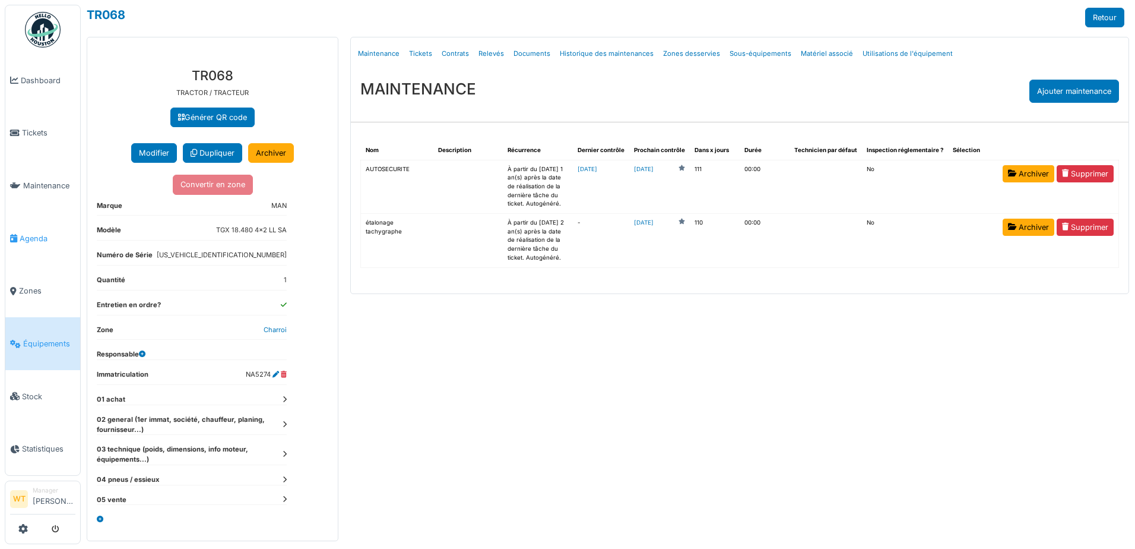
click at [34, 233] on span "Agenda" at bounding box center [48, 238] width 56 height 11
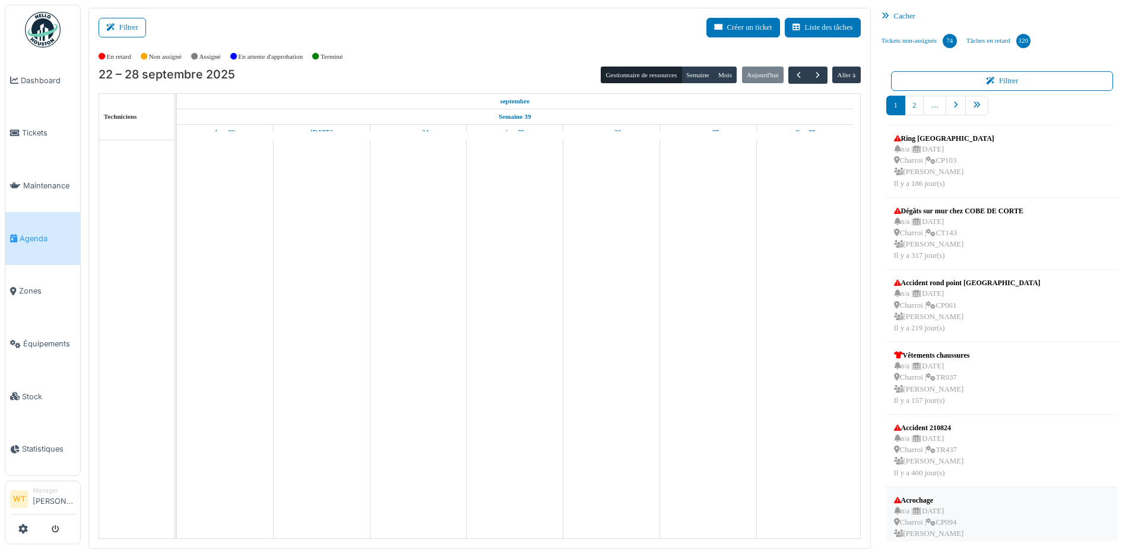
scroll to position [307, 0]
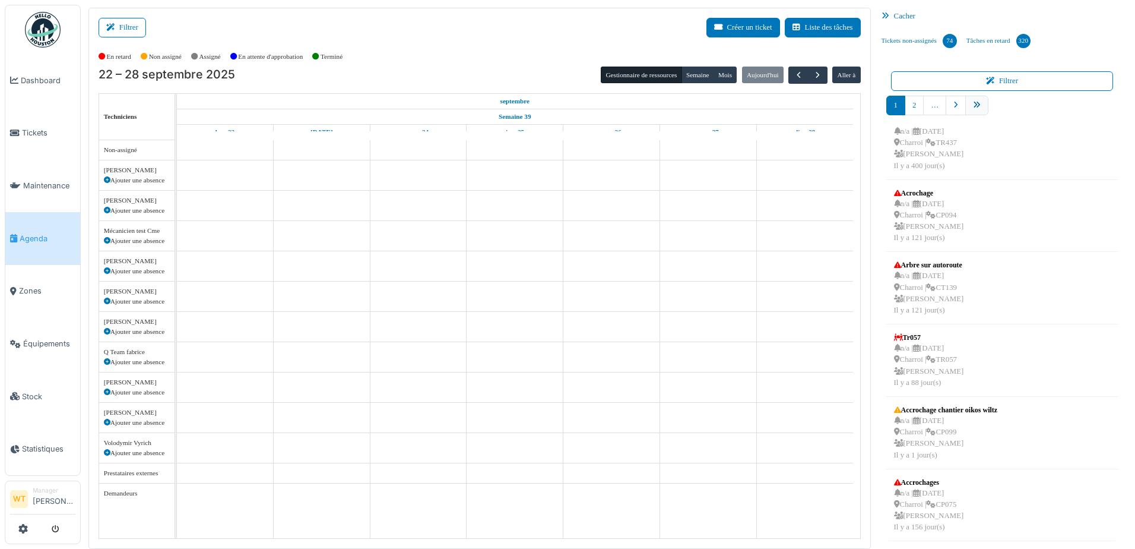
click at [979, 108] on link "pager" at bounding box center [977, 106] width 23 height 20
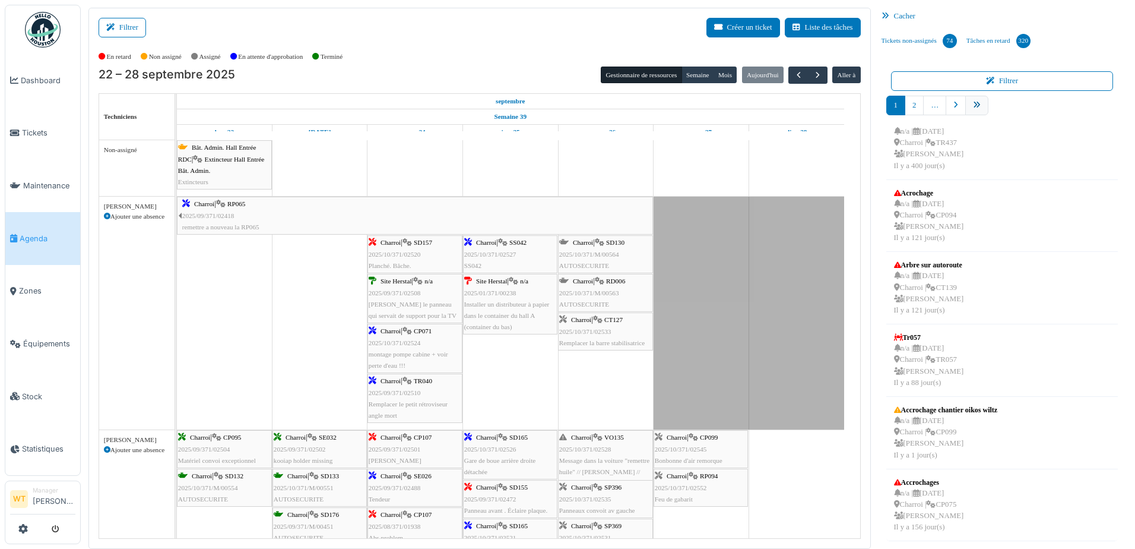
scroll to position [194, 0]
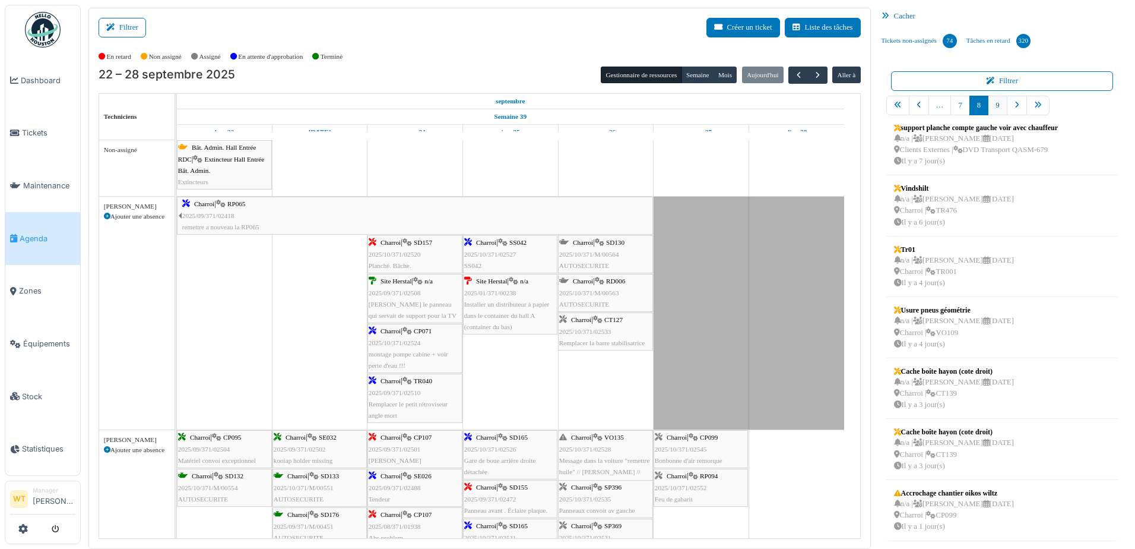
click at [996, 111] on link "9" at bounding box center [997, 106] width 19 height 20
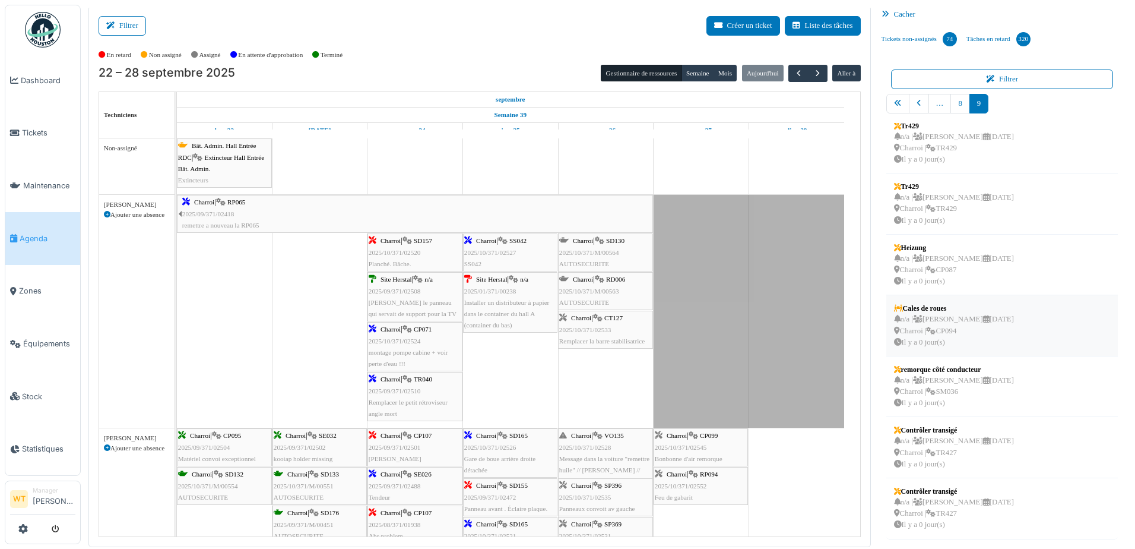
click at [946, 328] on div "n/a | [PERSON_NAME] [DATE] Charroi | CP094 Il y a 0 jour(s)" at bounding box center [954, 331] width 120 height 34
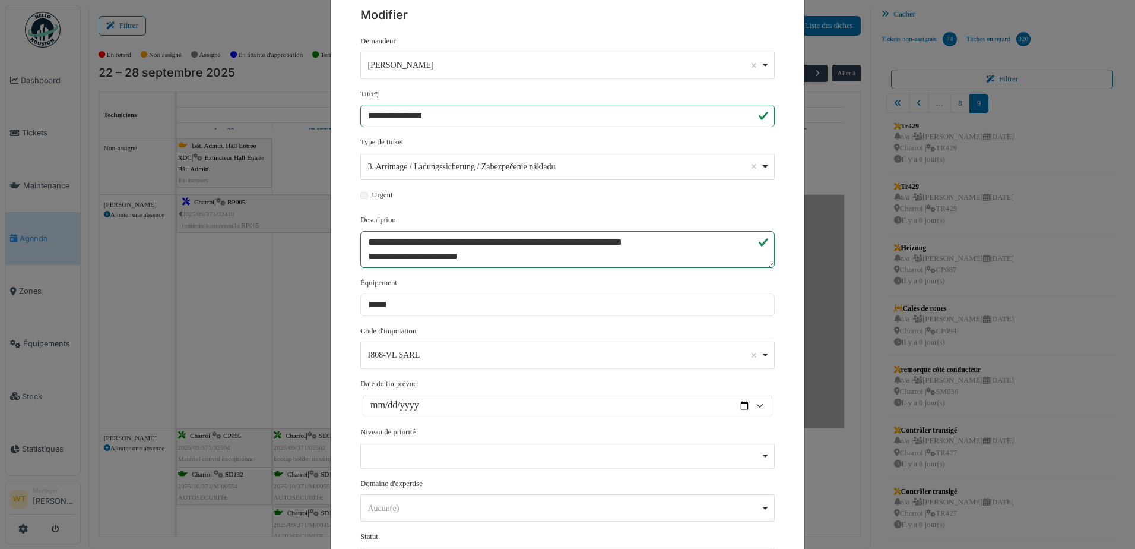
scroll to position [192, 0]
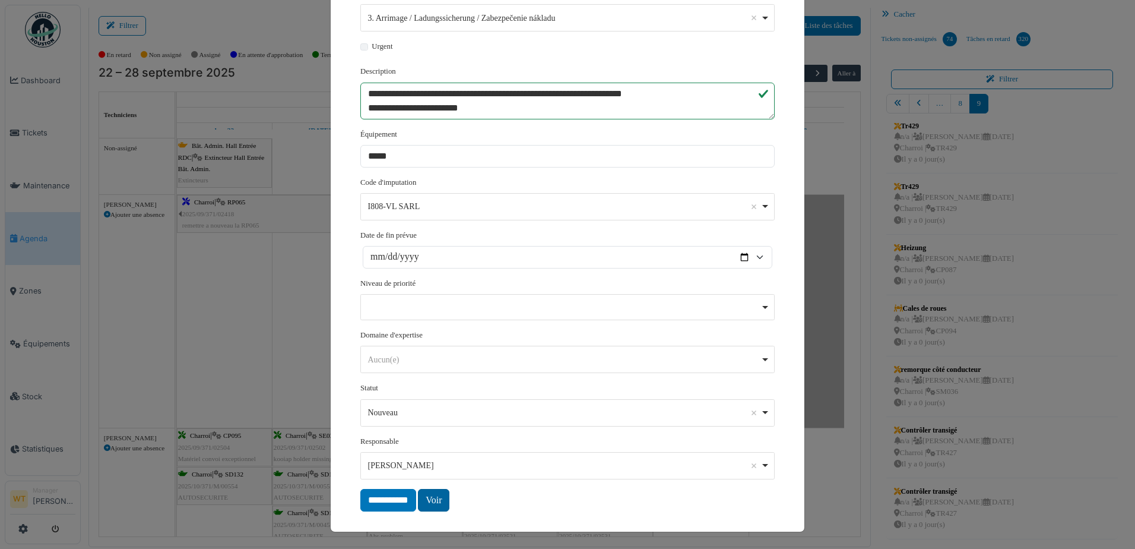
click at [427, 502] on link "Voir" at bounding box center [433, 500] width 31 height 23
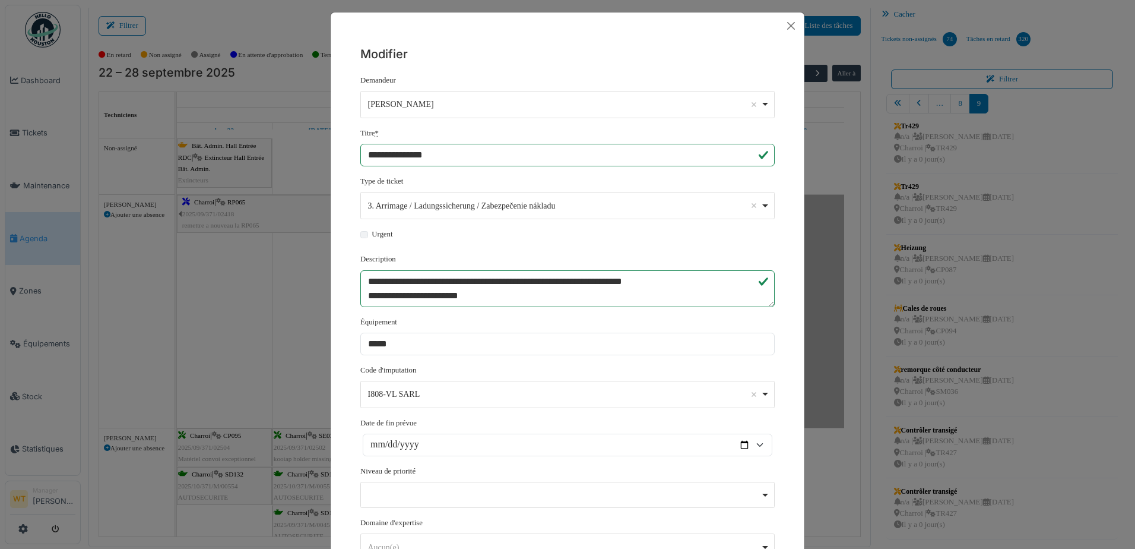
scroll to position [0, 0]
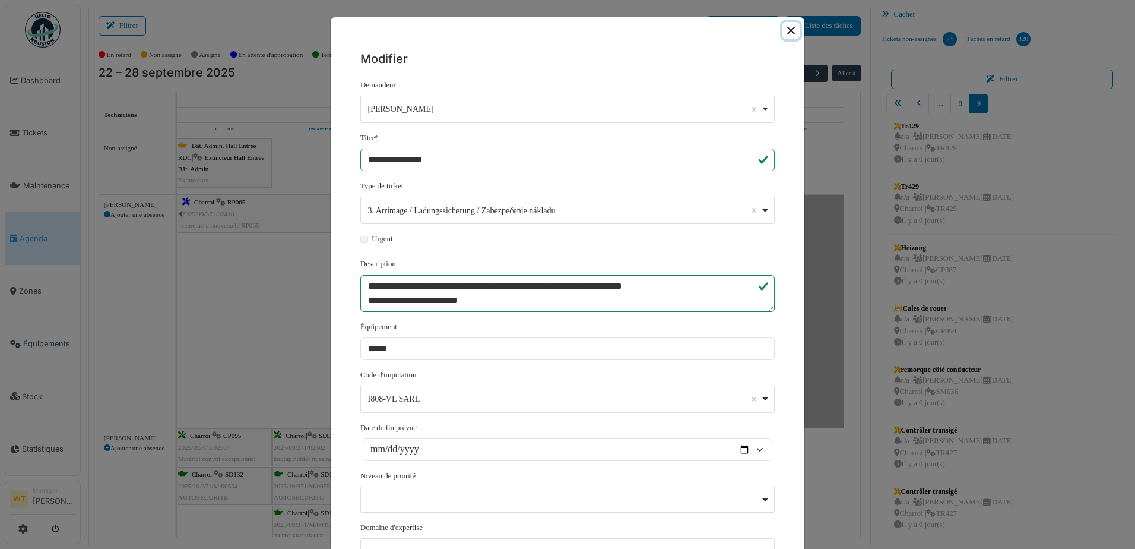
click at [793, 34] on button "Close" at bounding box center [791, 30] width 17 height 17
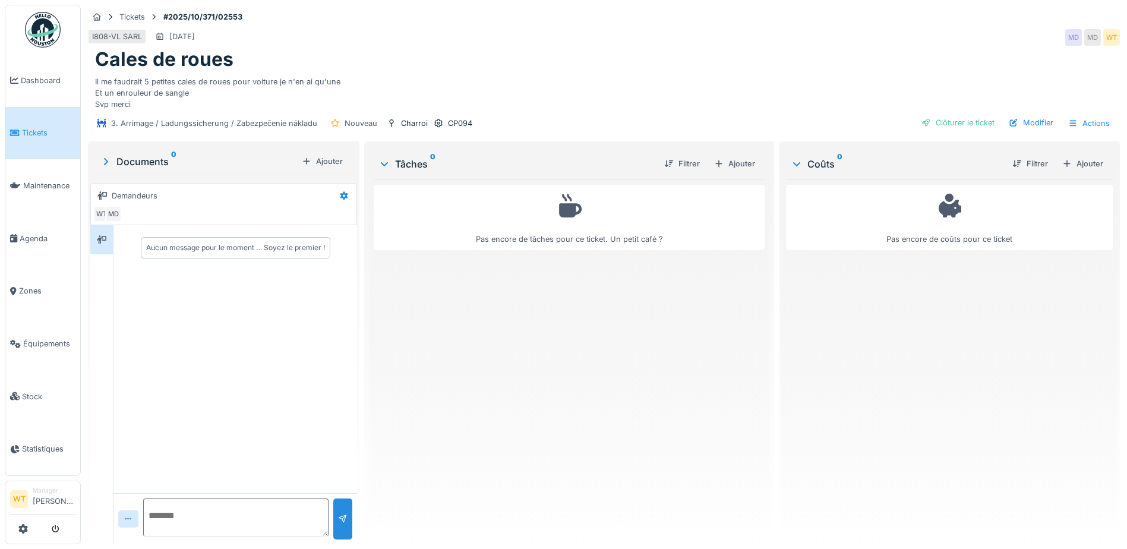
click at [204, 515] on textarea at bounding box center [235, 517] width 185 height 38
type textarea "**********"
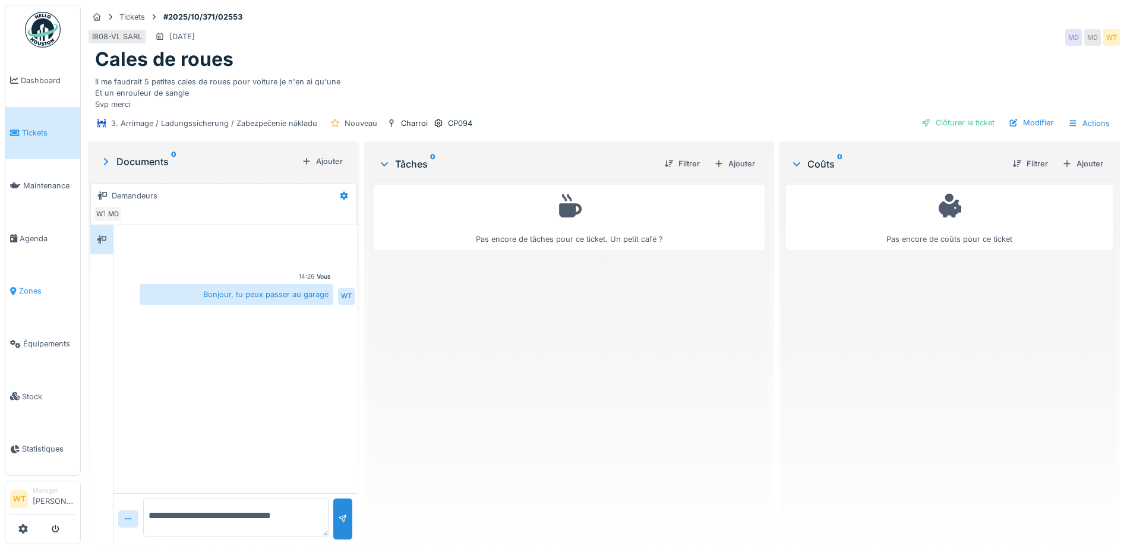
click at [63, 300] on link "Zones" at bounding box center [42, 291] width 75 height 53
click at [37, 317] on link "Équipements" at bounding box center [42, 343] width 75 height 53
click at [15, 234] on icon at bounding box center [13, 238] width 7 height 8
